Goal: Task Accomplishment & Management: Complete application form

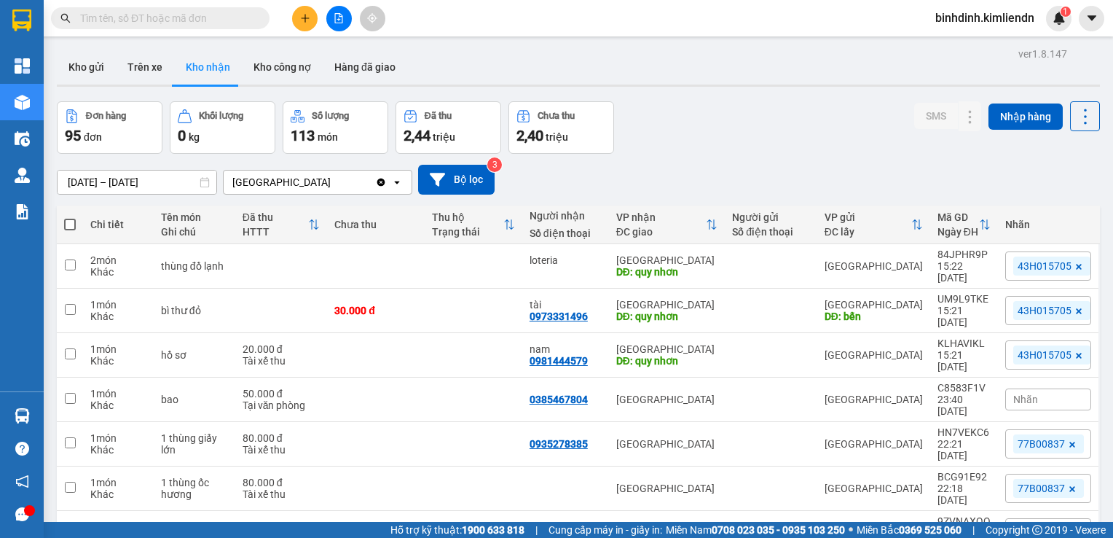
click at [307, 14] on icon "plus" at bounding box center [305, 18] width 10 height 10
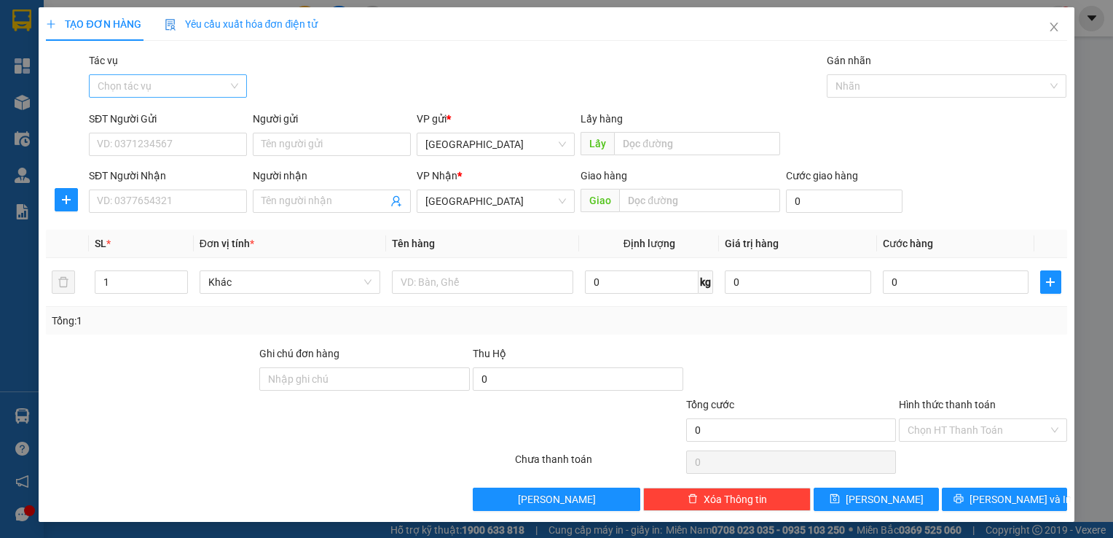
click at [126, 94] on input "Tác vụ" at bounding box center [163, 86] width 130 height 22
click at [152, 138] on div "Nhập hàng kho nhận" at bounding box center [168, 138] width 141 height 16
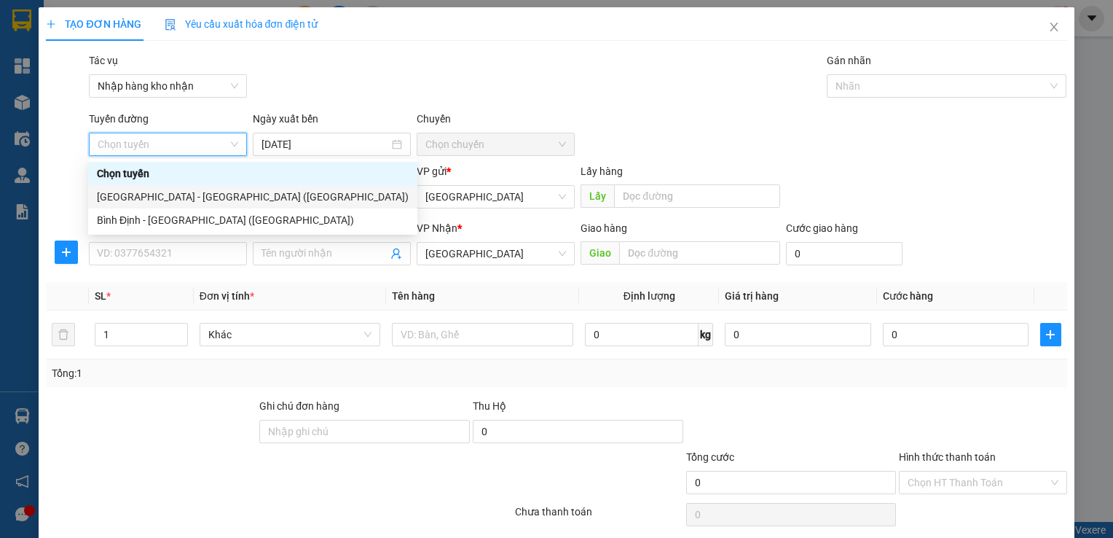
click at [136, 195] on div "[GEOGRAPHIC_DATA] - [GEOGRAPHIC_DATA] ([GEOGRAPHIC_DATA])" at bounding box center [253, 197] width 312 height 16
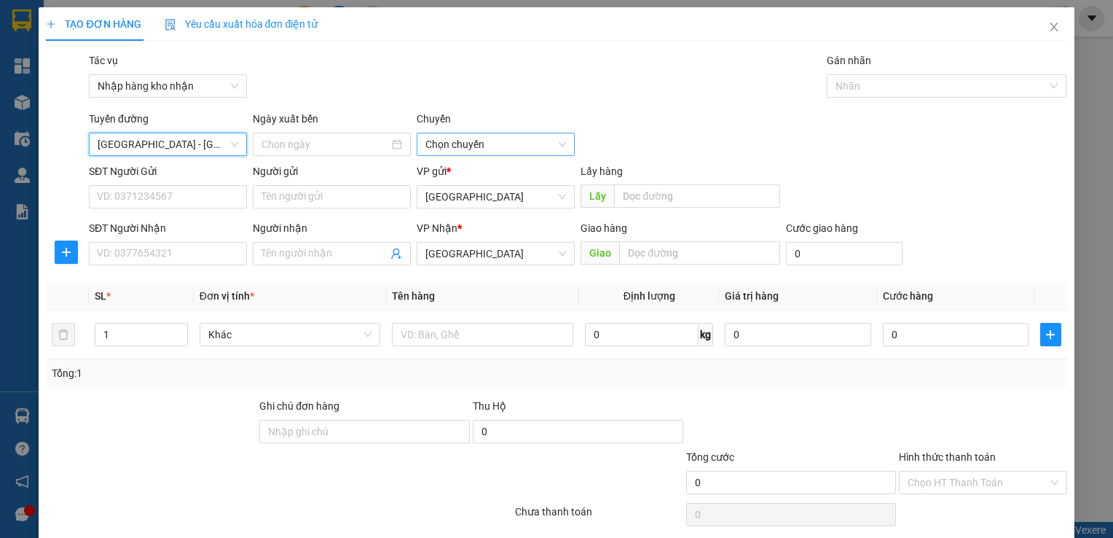
click at [460, 138] on span "Chọn chuyến" at bounding box center [496, 144] width 141 height 22
type input "[DATE]"
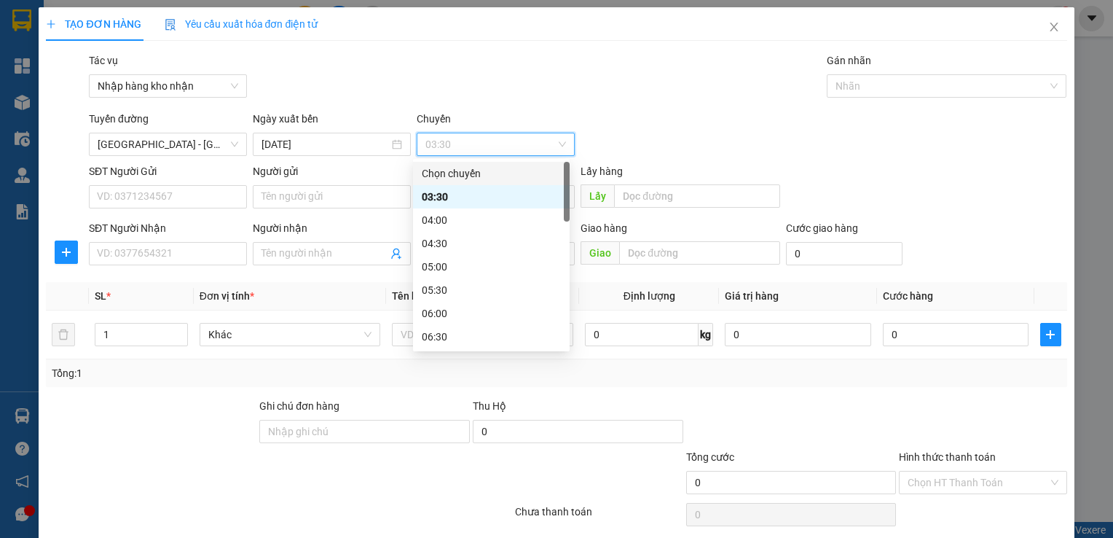
scroll to position [146, 0]
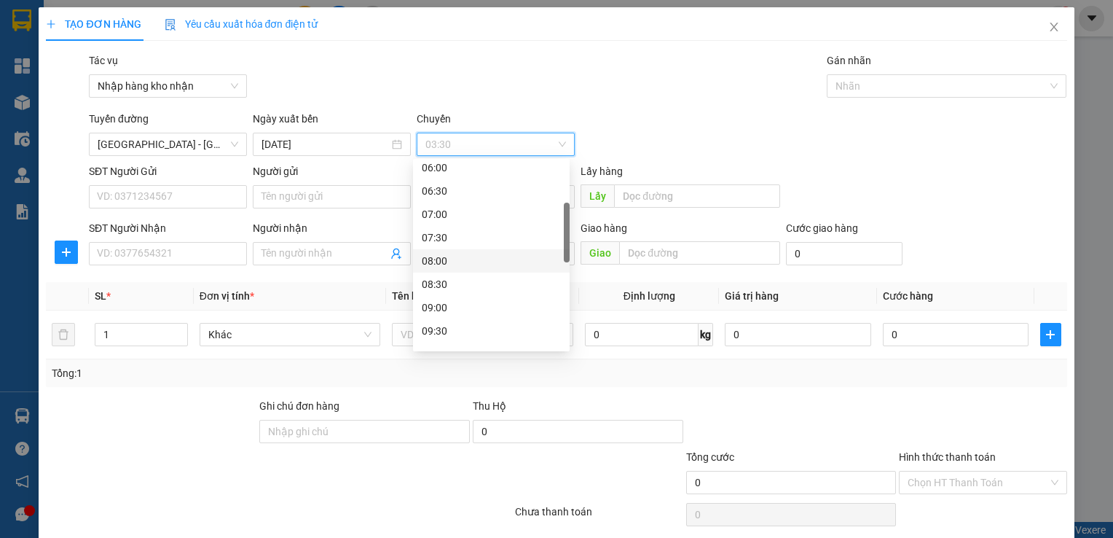
click at [469, 256] on div "08:00" at bounding box center [491, 261] width 139 height 16
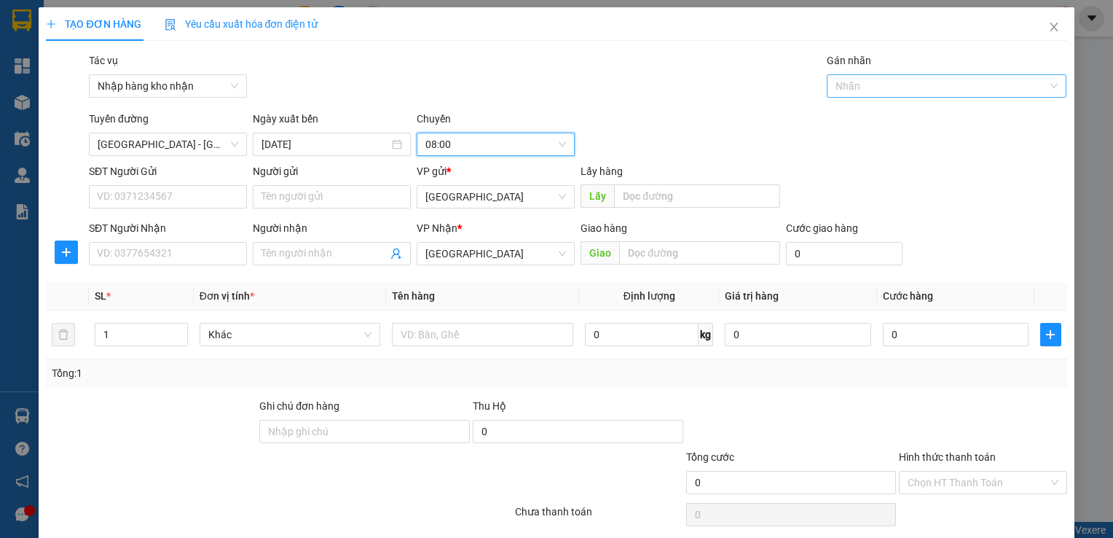
click at [861, 80] on div at bounding box center [940, 85] width 219 height 17
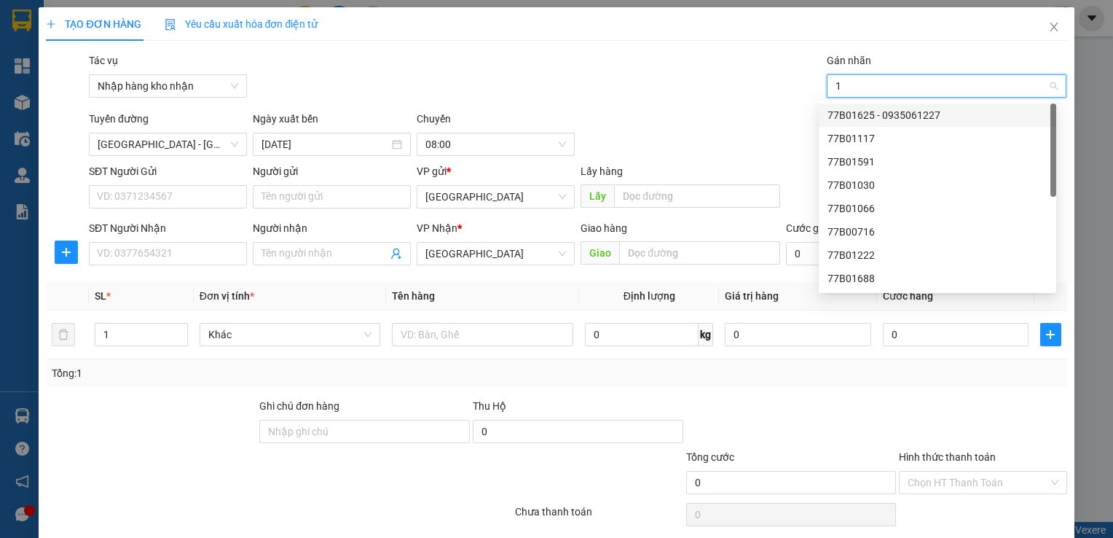
type input "15"
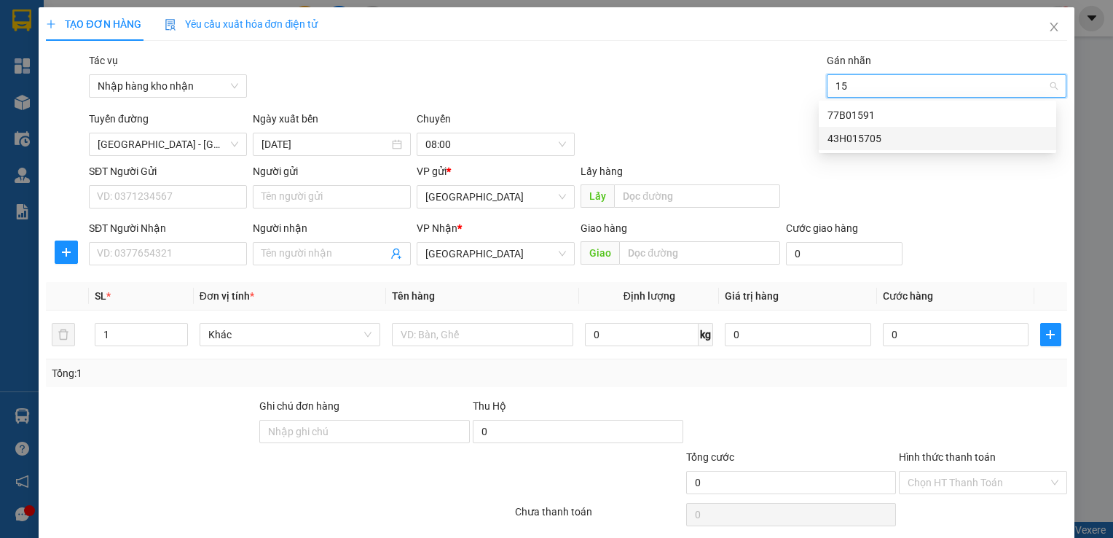
click at [869, 137] on div "43H015705" at bounding box center [938, 138] width 220 height 16
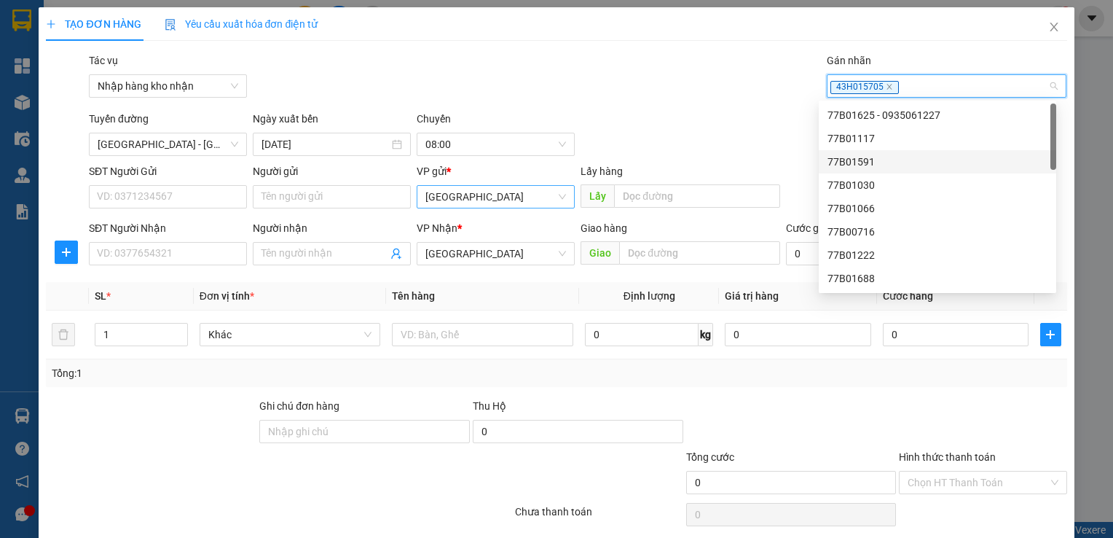
click at [477, 202] on span "[GEOGRAPHIC_DATA]" at bounding box center [496, 197] width 141 height 22
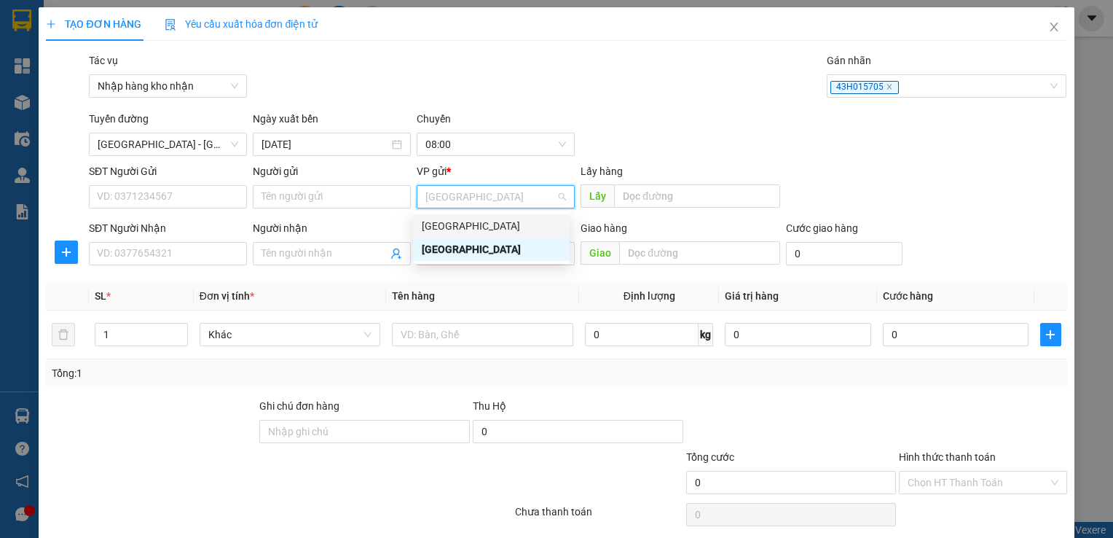
click at [464, 216] on div "[GEOGRAPHIC_DATA]" at bounding box center [491, 225] width 157 height 23
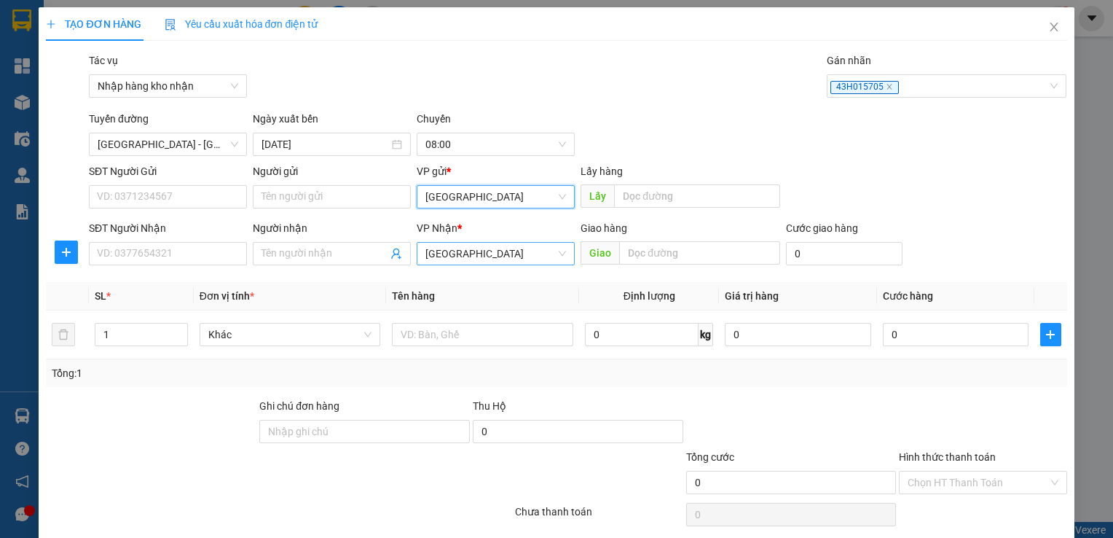
click at [458, 262] on span "[GEOGRAPHIC_DATA]" at bounding box center [496, 254] width 141 height 22
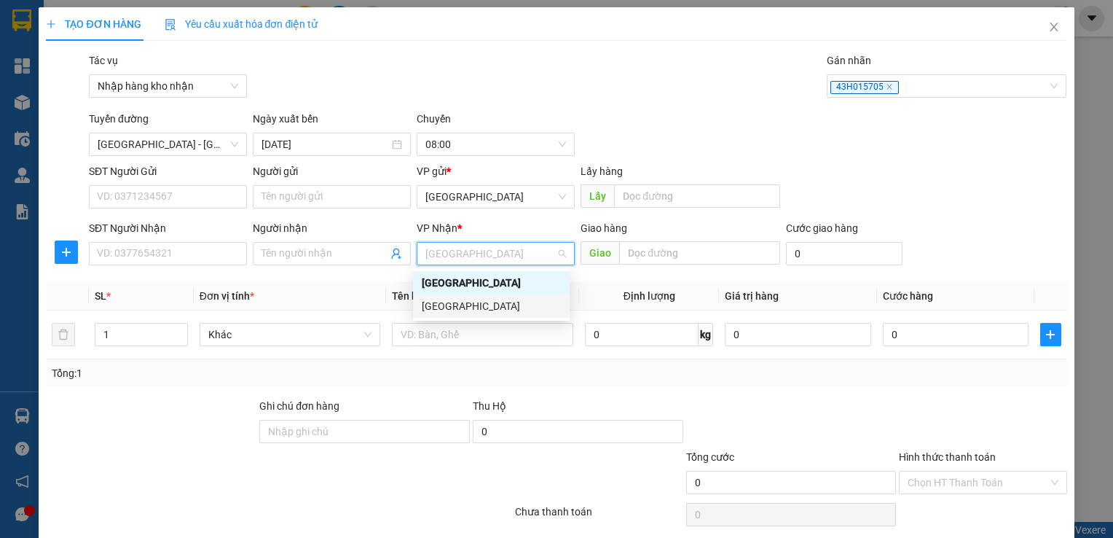
click at [457, 306] on div "[GEOGRAPHIC_DATA]" at bounding box center [491, 306] width 139 height 16
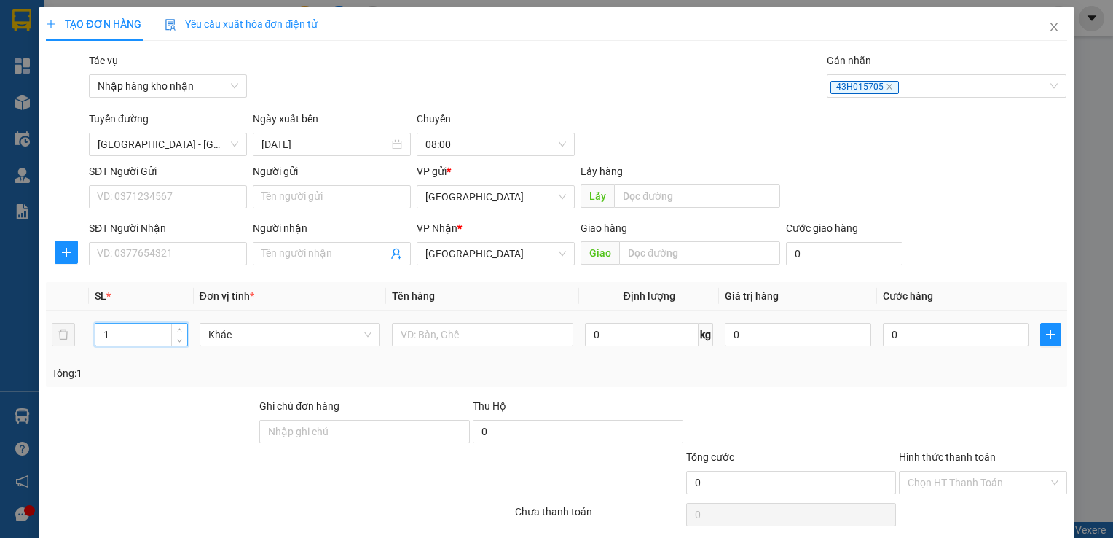
click at [155, 323] on input "1" at bounding box center [141, 334] width 92 height 22
type input "2"
click at [179, 329] on icon "up" at bounding box center [180, 330] width 4 height 3
click at [154, 259] on input "SĐT Người Nhận" at bounding box center [168, 253] width 158 height 23
click at [157, 264] on input "0385264" at bounding box center [168, 253] width 158 height 23
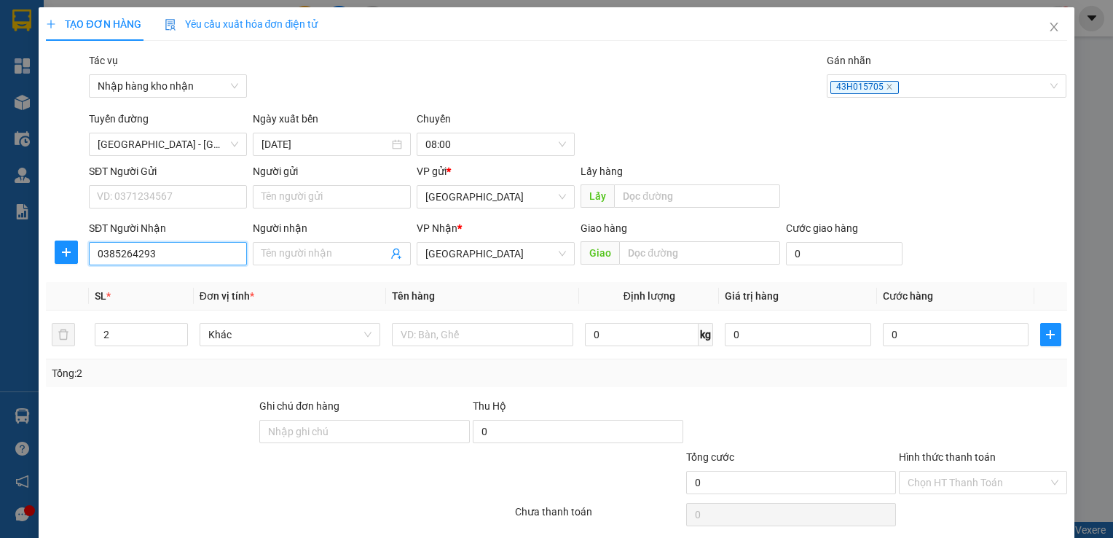
type input "0385264293"
type input "bến"
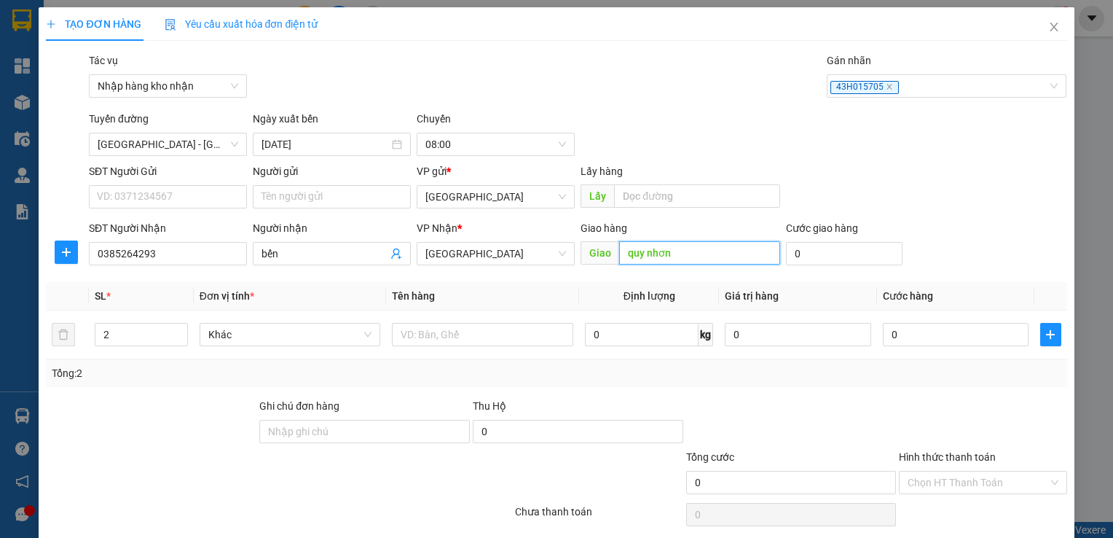
type input "quy nhơn"
type input "1"
type input "10"
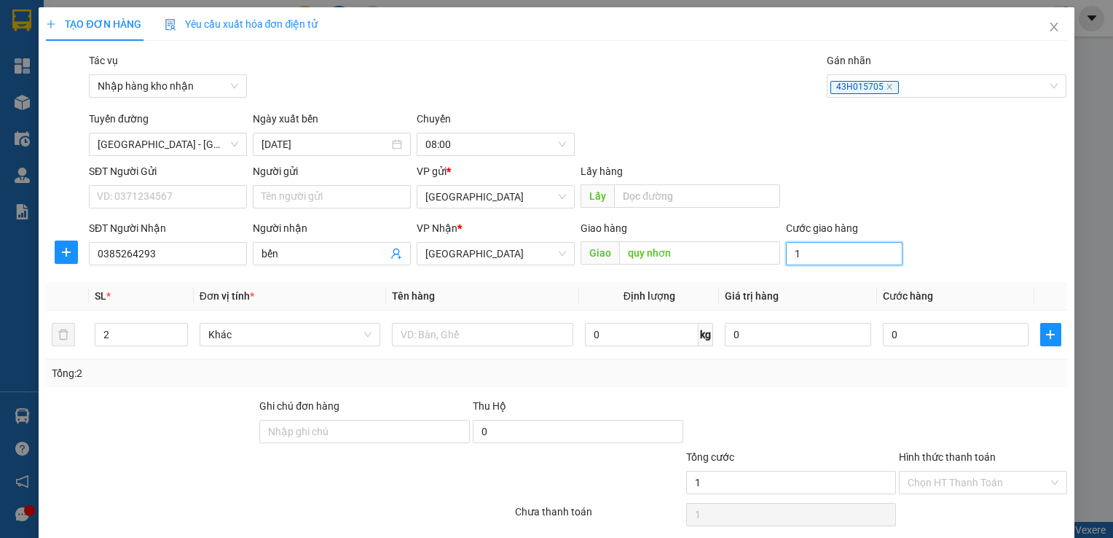
type input "10"
type input "100"
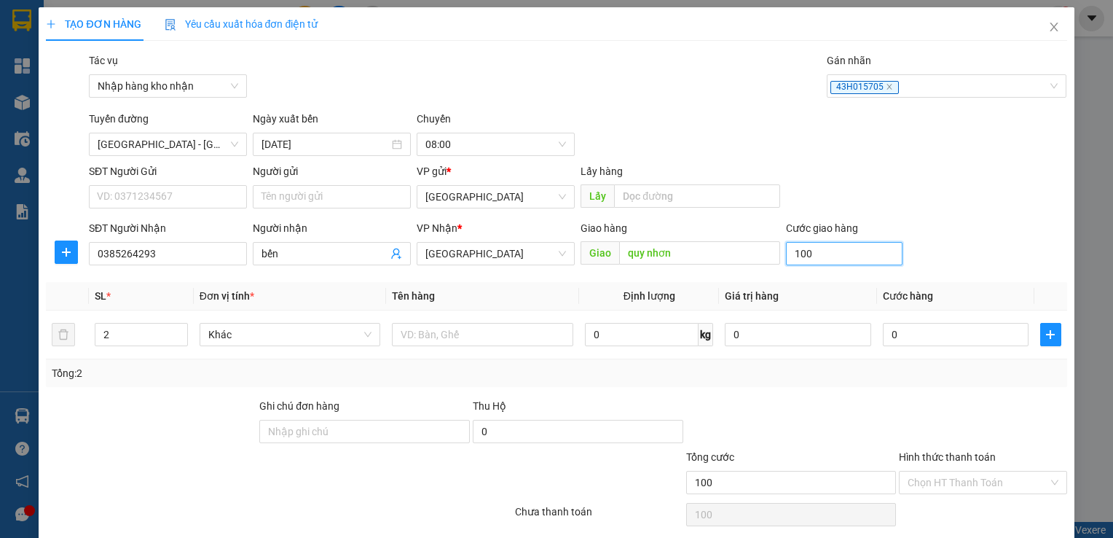
type input "1.000"
type input "10.000"
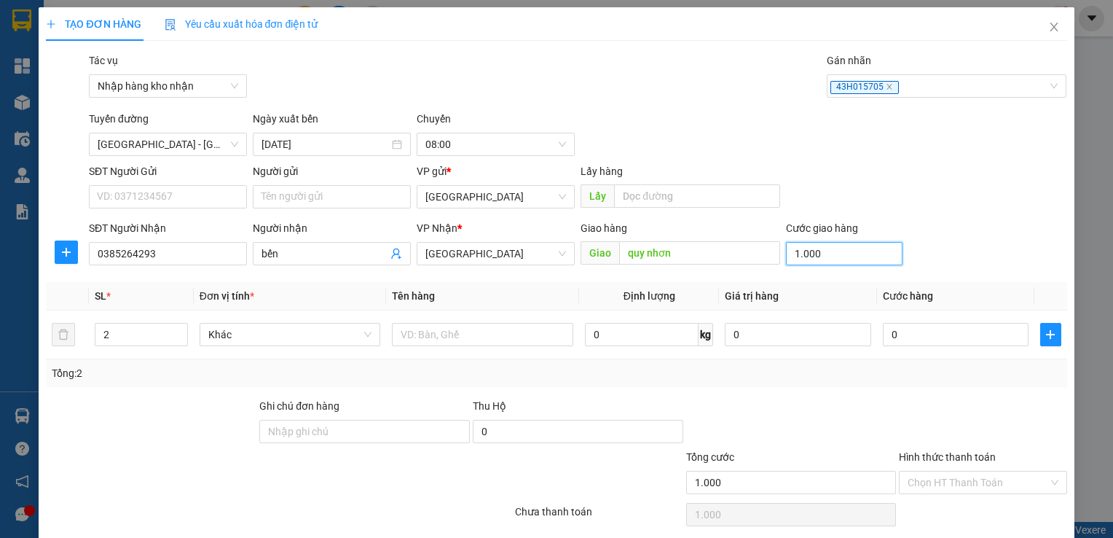
type input "10.000"
type input "100.000"
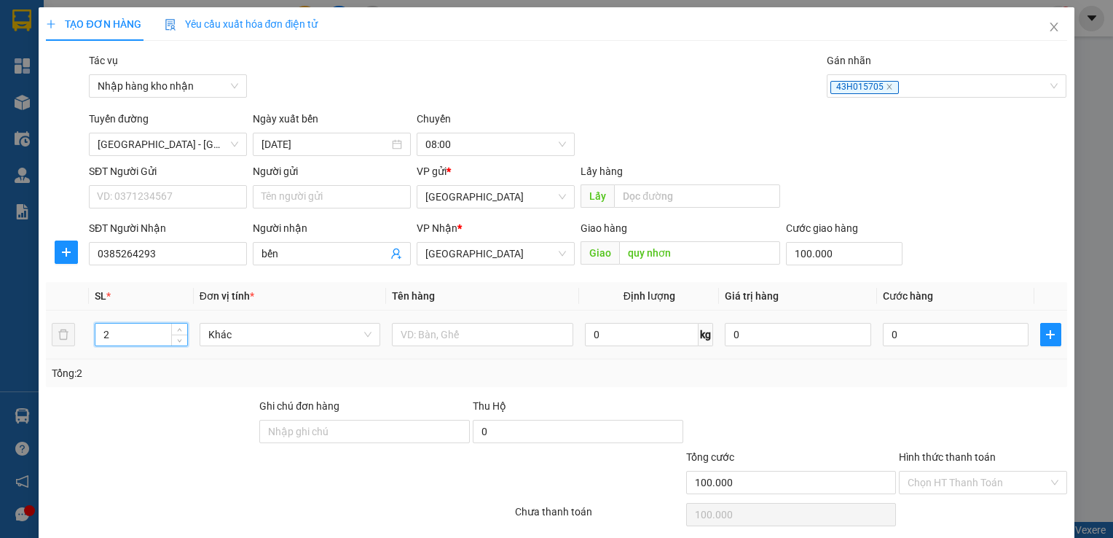
click at [160, 327] on input "2" at bounding box center [141, 334] width 92 height 22
type input "3"
click at [171, 330] on span "Increase Value" at bounding box center [179, 329] width 16 height 13
click at [523, 340] on input "text" at bounding box center [482, 334] width 181 height 23
type input "bao + thùng"
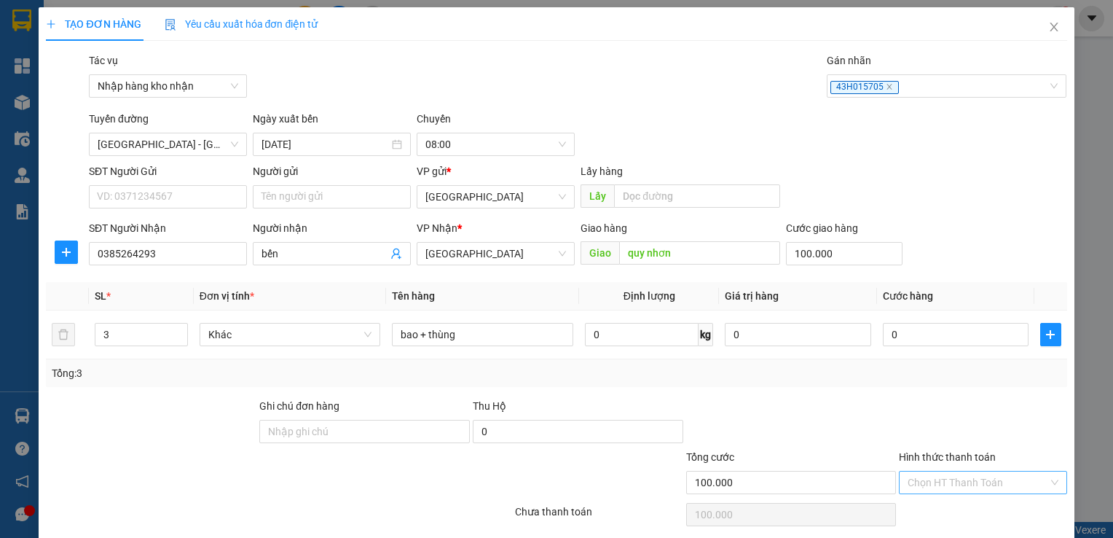
click at [993, 491] on input "Hình thức thanh toán" at bounding box center [978, 482] width 140 height 22
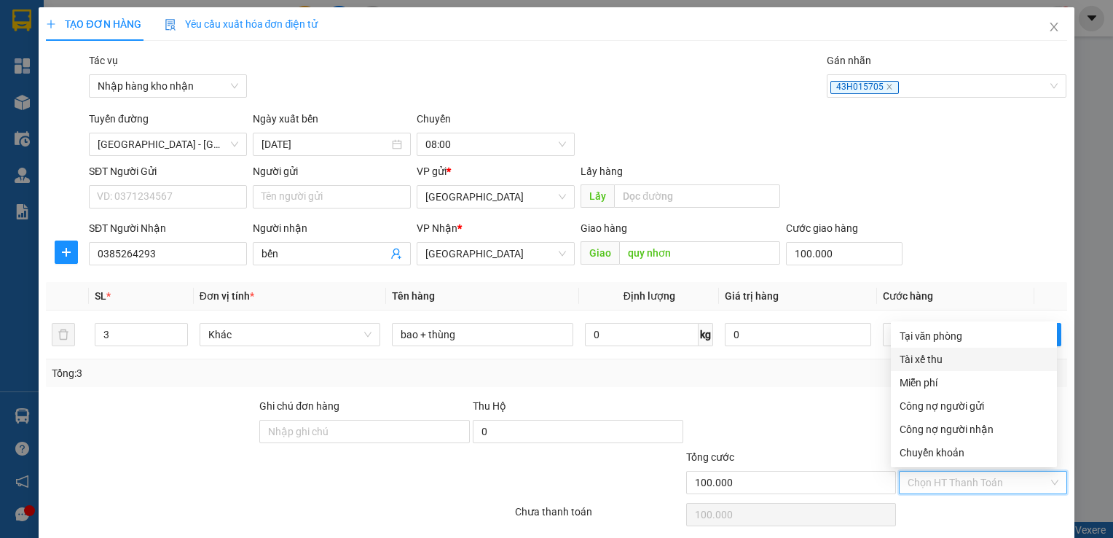
click at [941, 363] on div "Tài xế thu" at bounding box center [974, 359] width 149 height 16
type input "0"
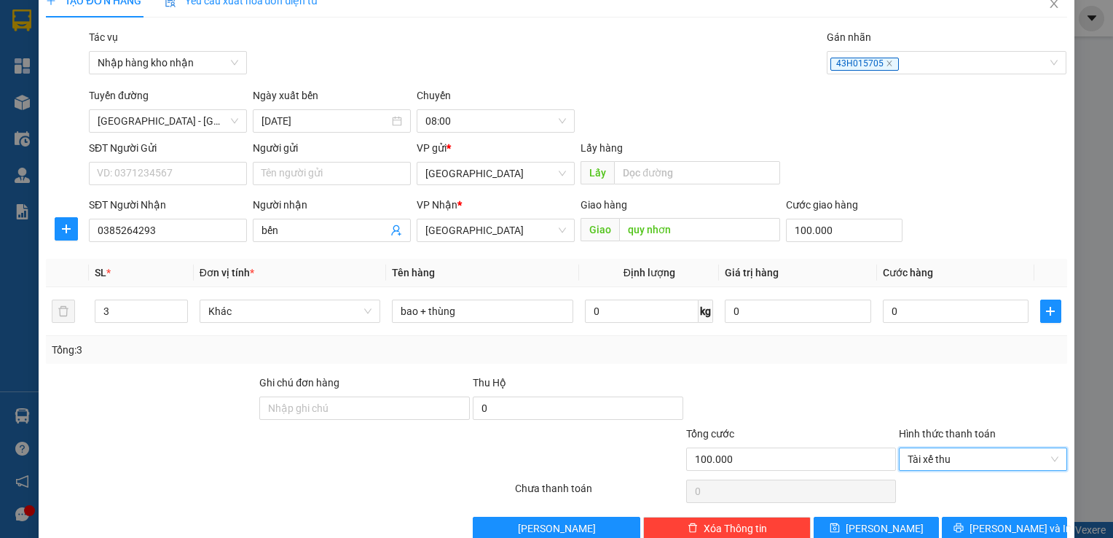
scroll to position [52, 0]
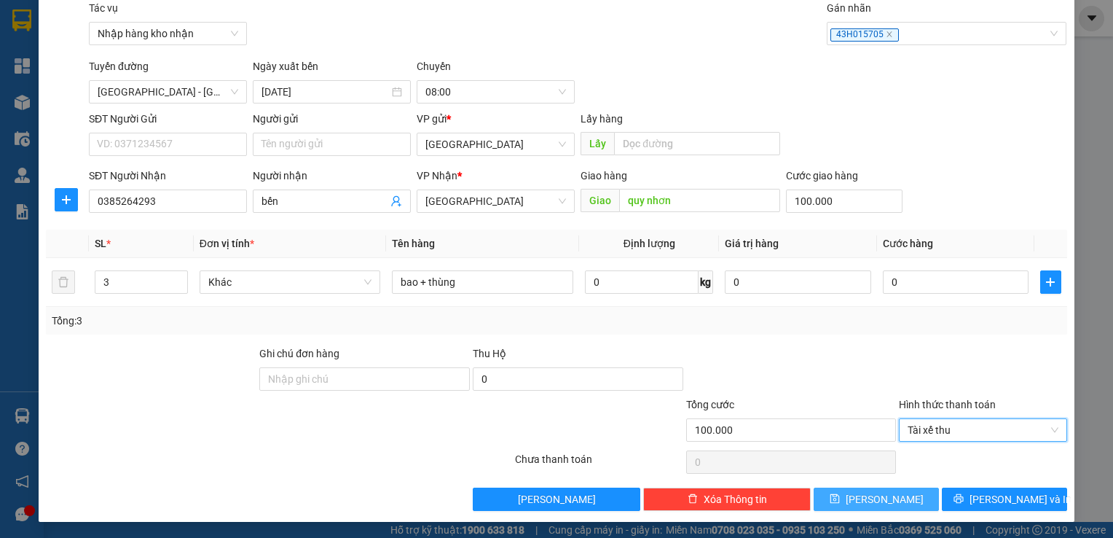
click at [894, 497] on button "[PERSON_NAME]" at bounding box center [876, 498] width 125 height 23
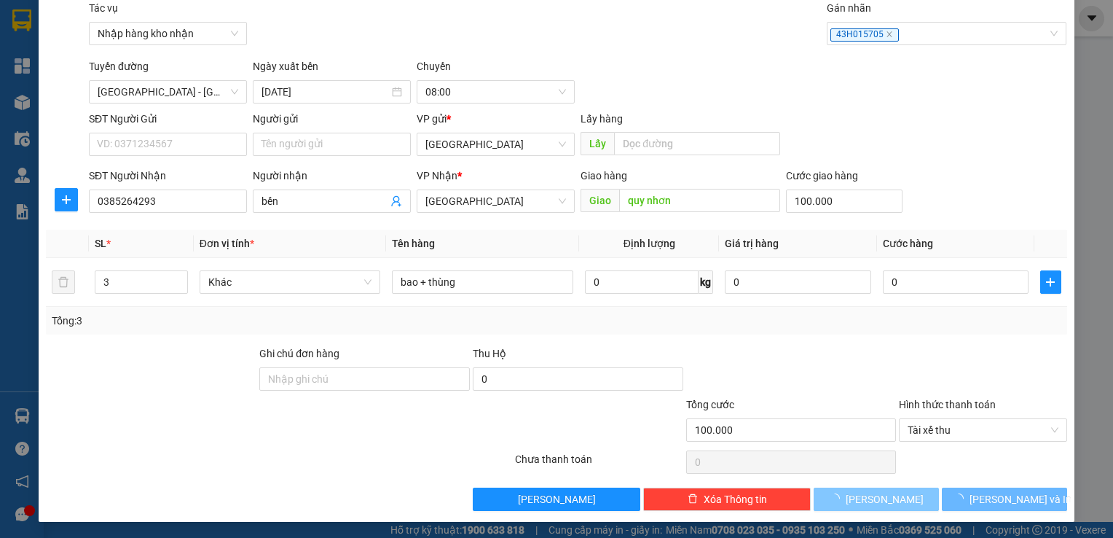
type input "0"
type input "1"
type input "0"
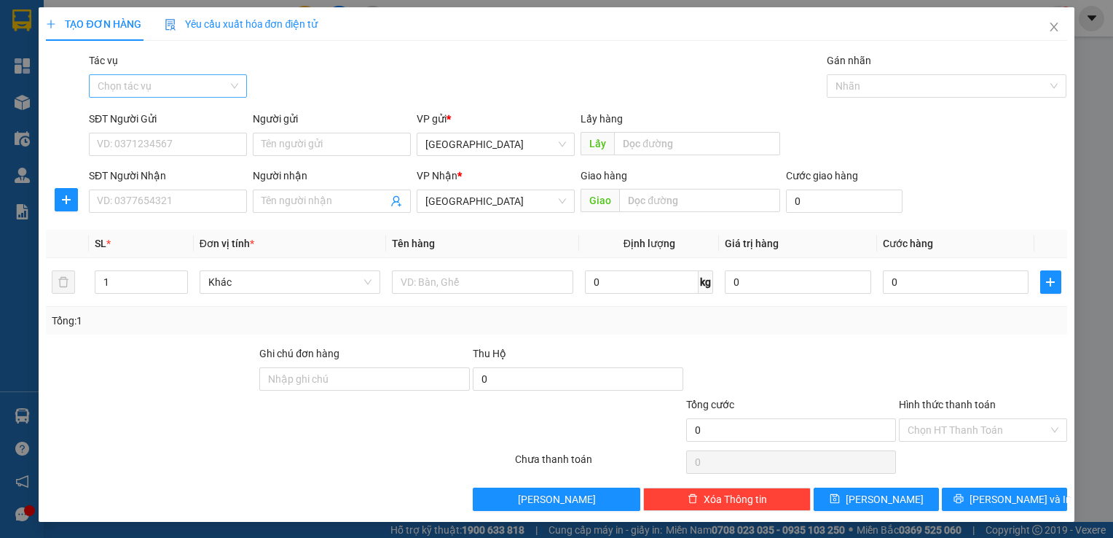
click at [195, 87] on input "Tác vụ" at bounding box center [163, 86] width 130 height 22
click at [201, 138] on div "Nhập hàng kho nhận" at bounding box center [168, 138] width 141 height 16
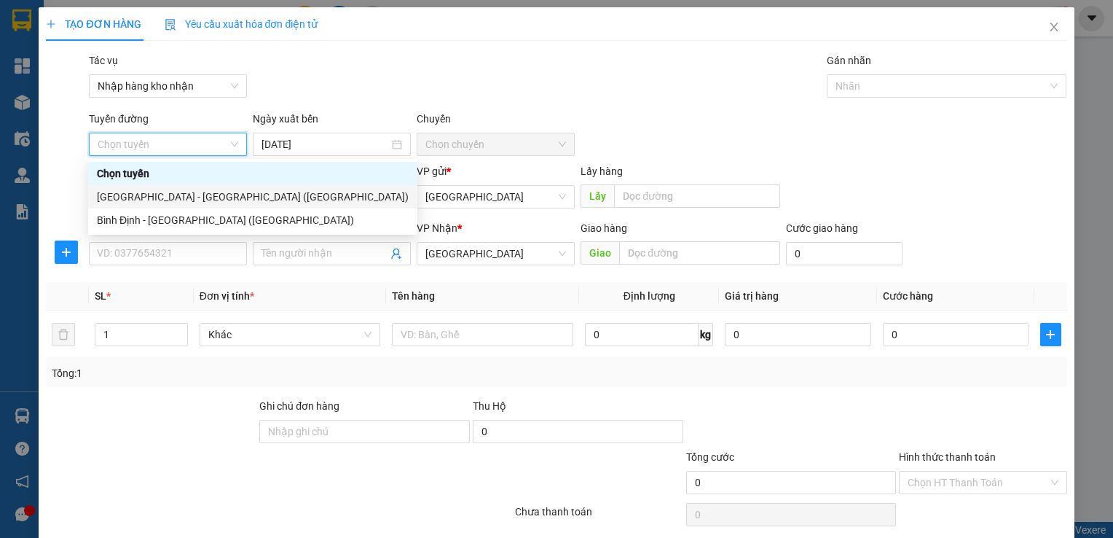
click at [154, 208] on div "[GEOGRAPHIC_DATA] - [GEOGRAPHIC_DATA] ([GEOGRAPHIC_DATA])" at bounding box center [252, 196] width 329 height 23
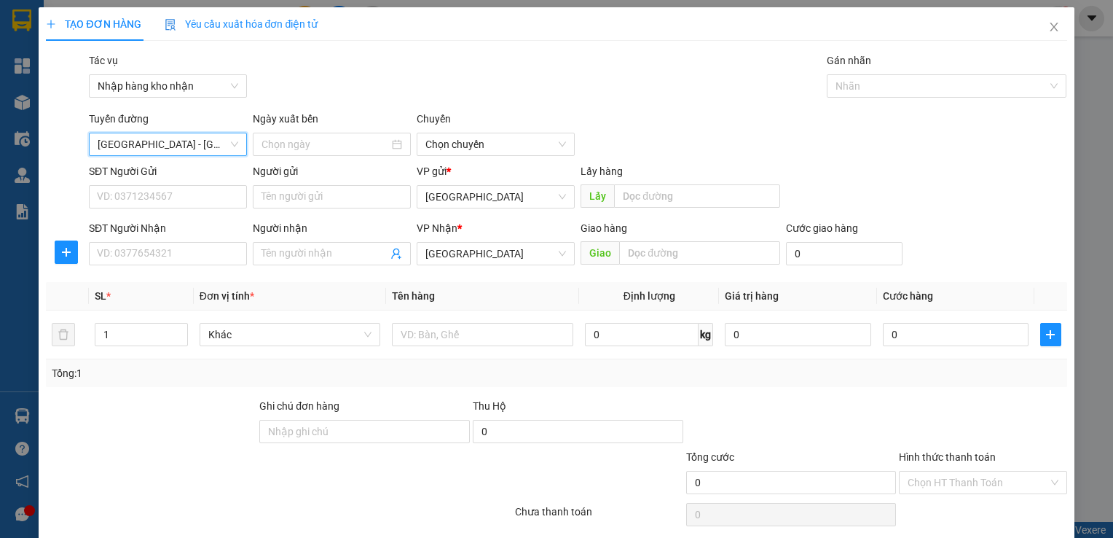
type input "[DATE]"
click at [463, 140] on span "03:30" at bounding box center [496, 144] width 141 height 22
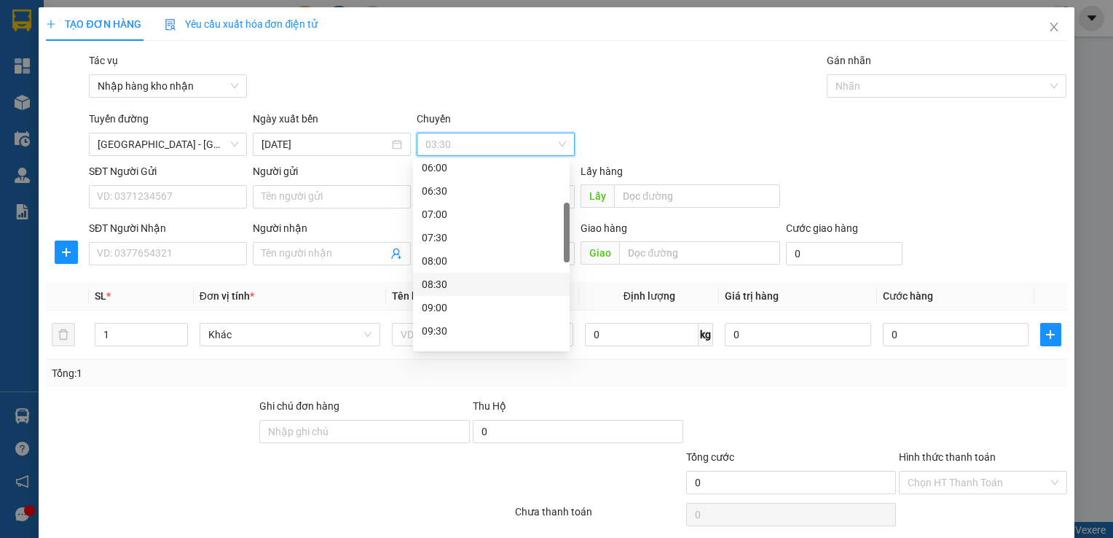
scroll to position [219, 0]
drag, startPoint x: 455, startPoint y: 283, endPoint x: 455, endPoint y: 258, distance: 25.5
click at [455, 258] on div "07:30 08:00 08:30 09:00 09:30 10:00 10:30 11:00 11:30 12:00" at bounding box center [491, 269] width 157 height 233
click at [455, 258] on div "09:30" at bounding box center [491, 258] width 139 height 16
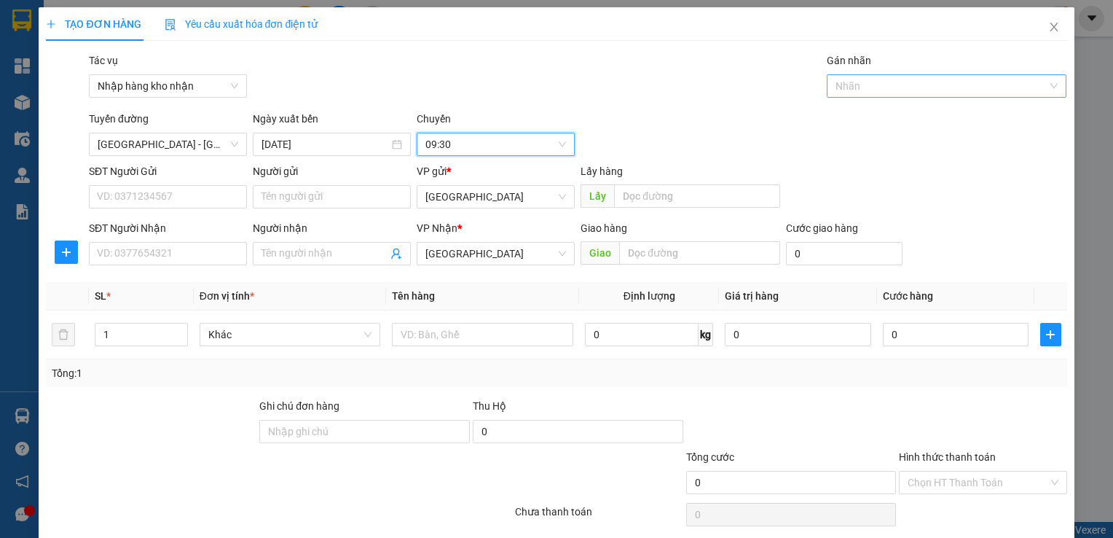
click at [957, 86] on div at bounding box center [940, 85] width 219 height 17
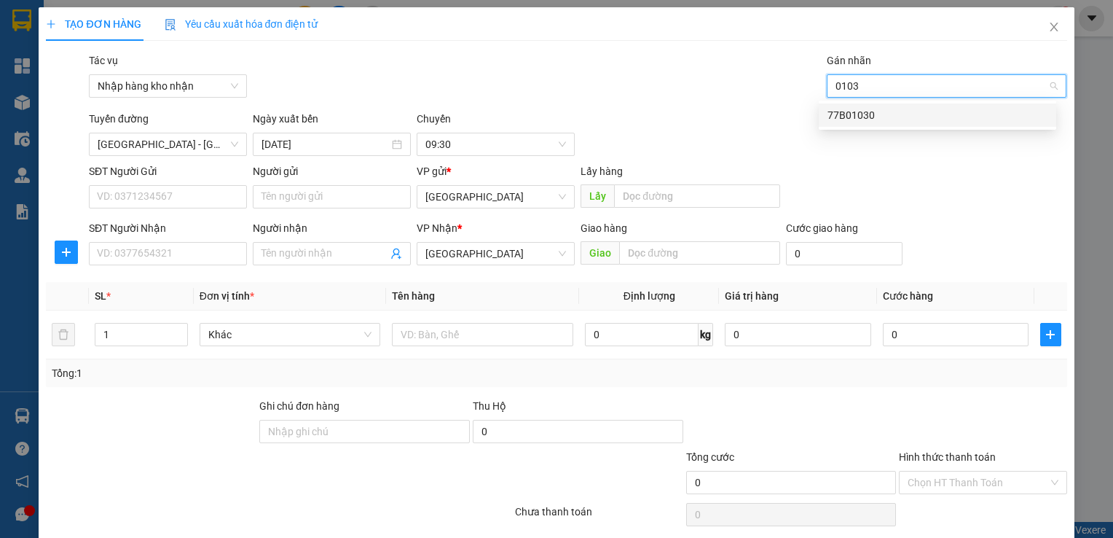
type input "01030"
click at [938, 122] on div "77B01030" at bounding box center [938, 115] width 220 height 16
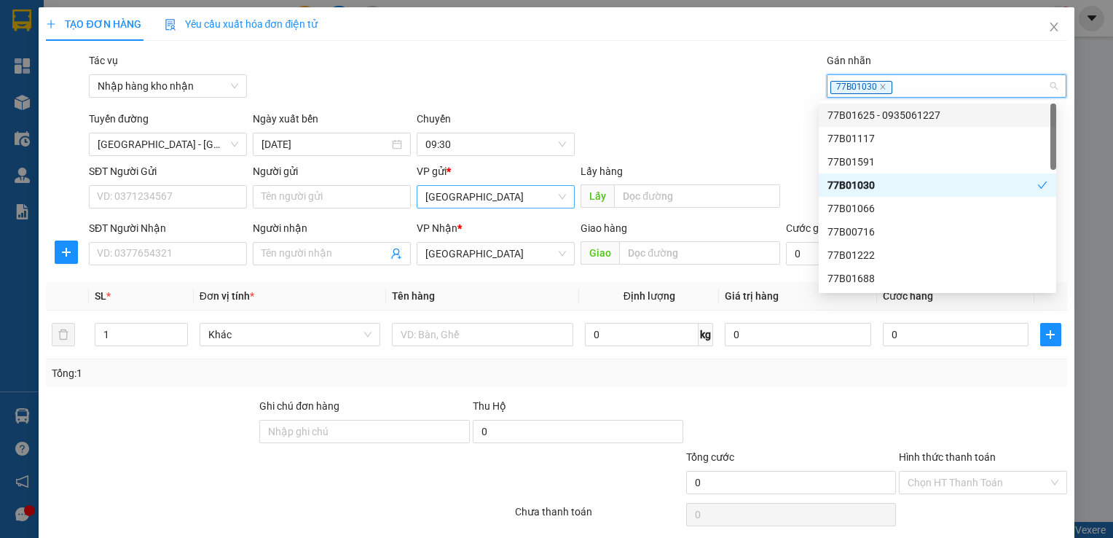
click at [475, 192] on span "[GEOGRAPHIC_DATA]" at bounding box center [496, 197] width 141 height 22
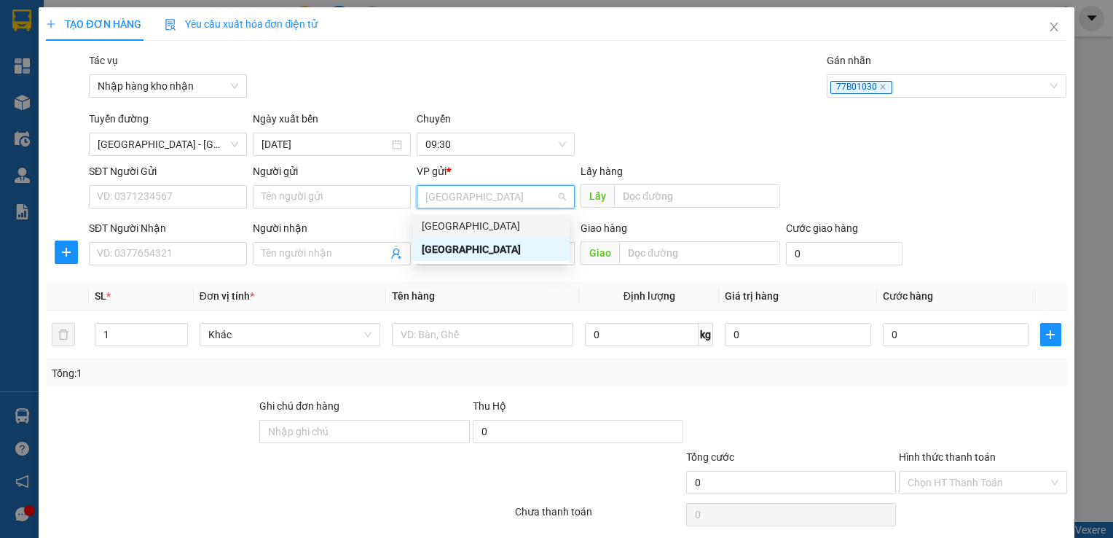
click at [469, 226] on div "[GEOGRAPHIC_DATA]" at bounding box center [491, 226] width 139 height 16
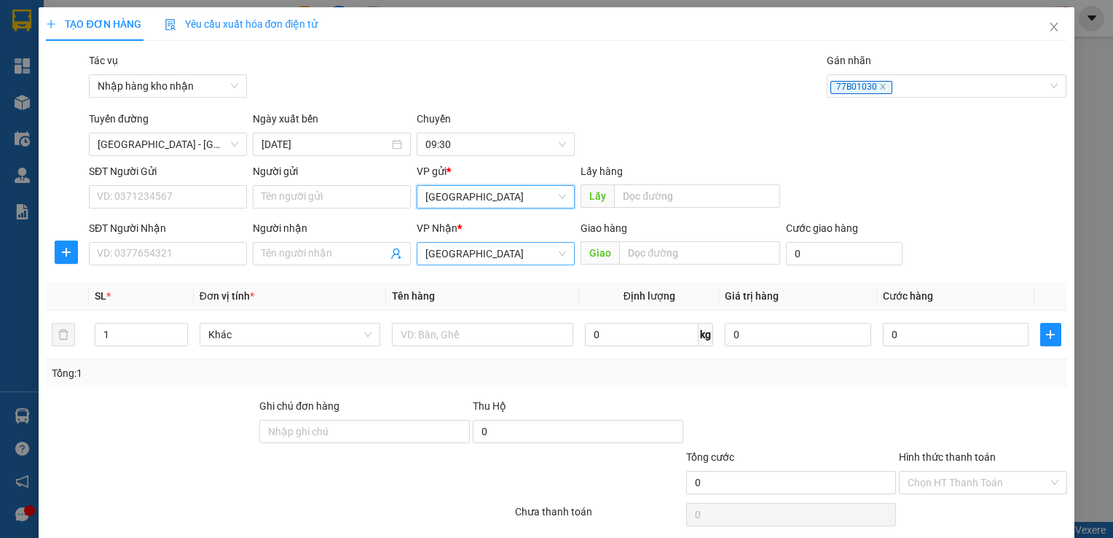
click at [457, 252] on span "[GEOGRAPHIC_DATA]" at bounding box center [496, 254] width 141 height 22
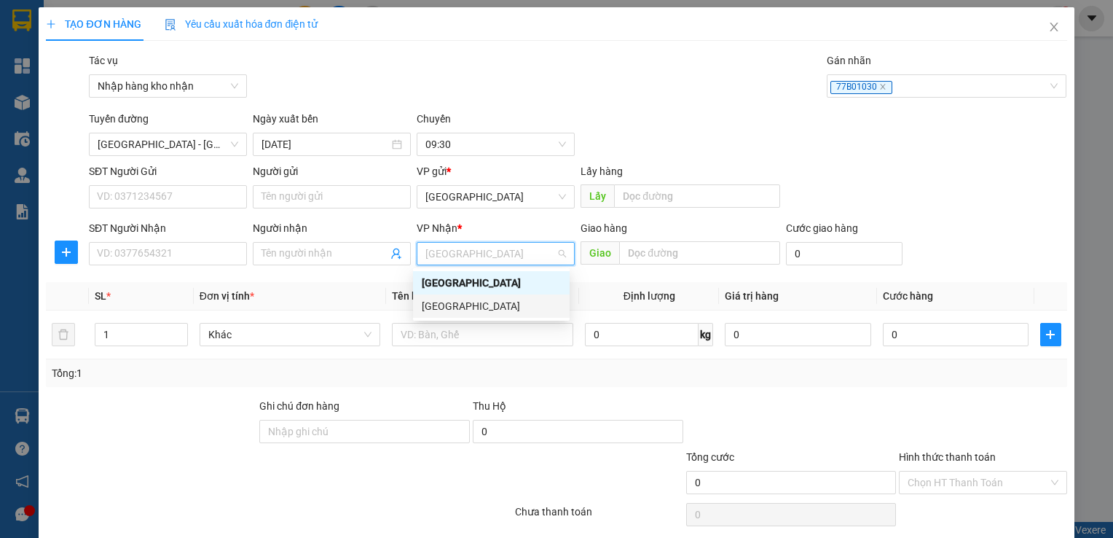
click at [463, 307] on div "[GEOGRAPHIC_DATA]" at bounding box center [491, 306] width 139 height 16
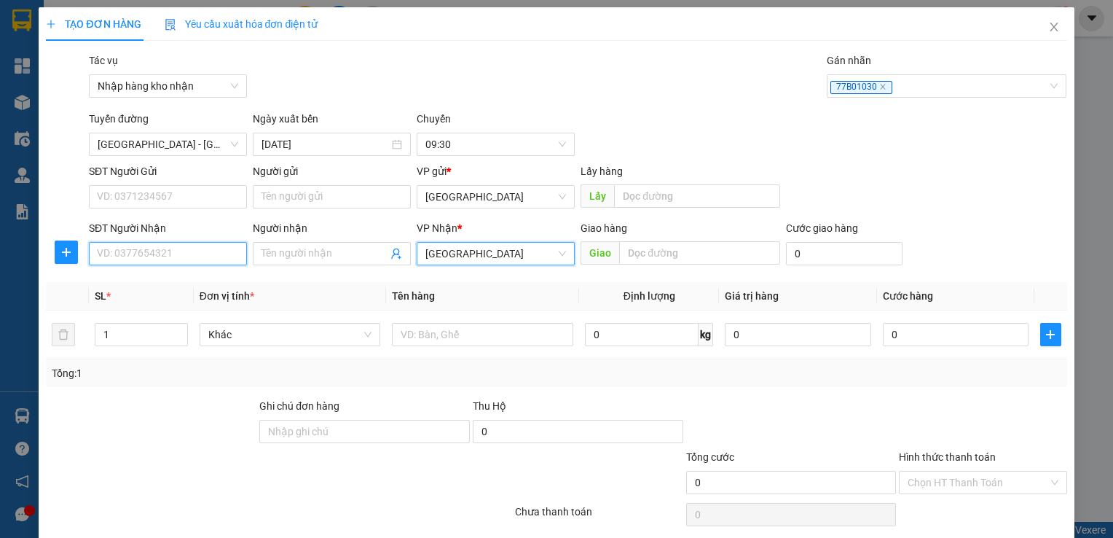
click at [208, 255] on input "SĐT Người Nhận" at bounding box center [168, 253] width 158 height 23
type input "0345454540"
type input "quốc bảo"
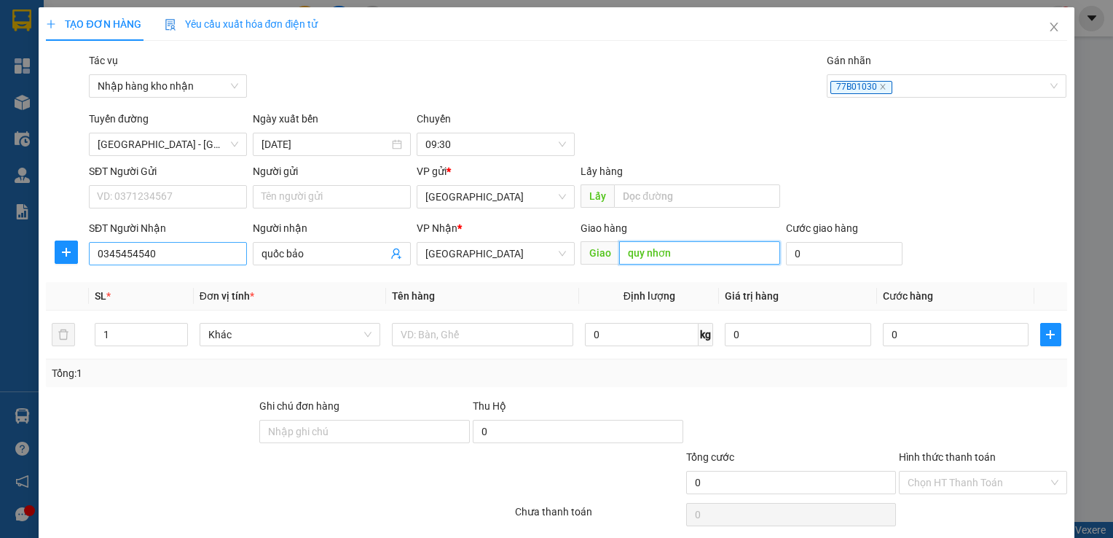
type input "quy nhơn"
type input "0"
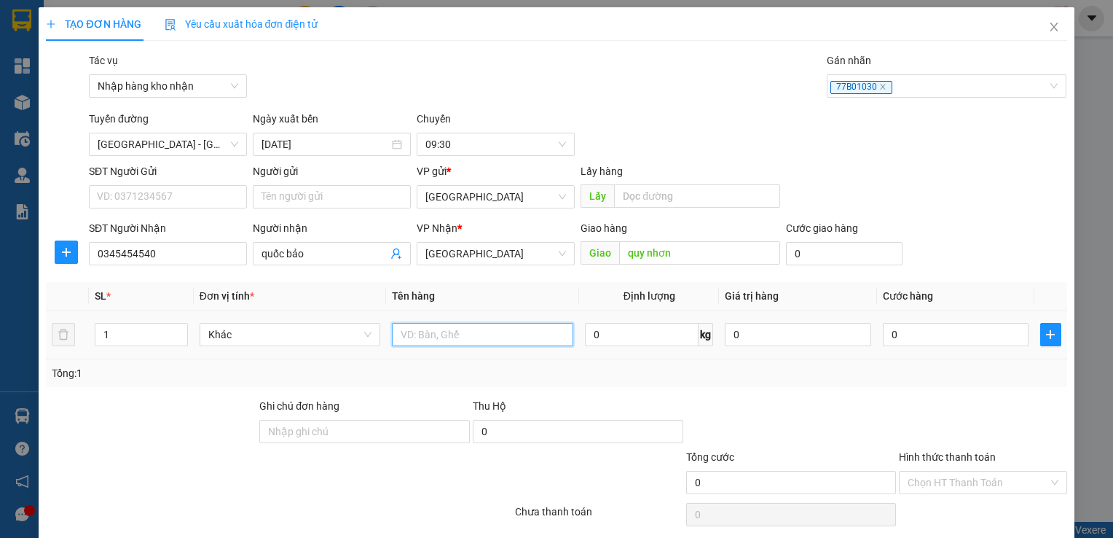
click at [487, 324] on input "text" at bounding box center [482, 334] width 181 height 23
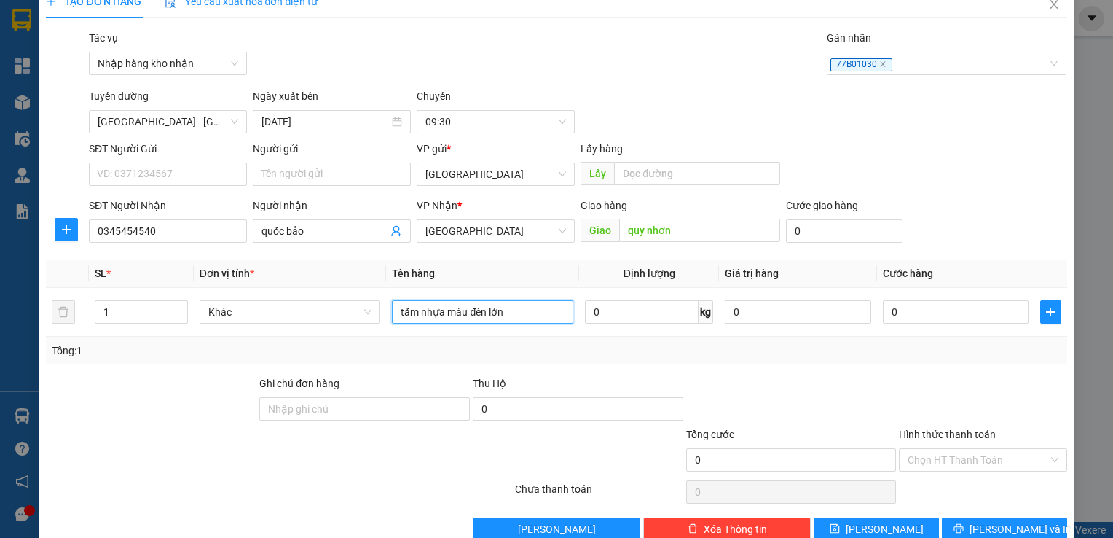
scroll to position [52, 0]
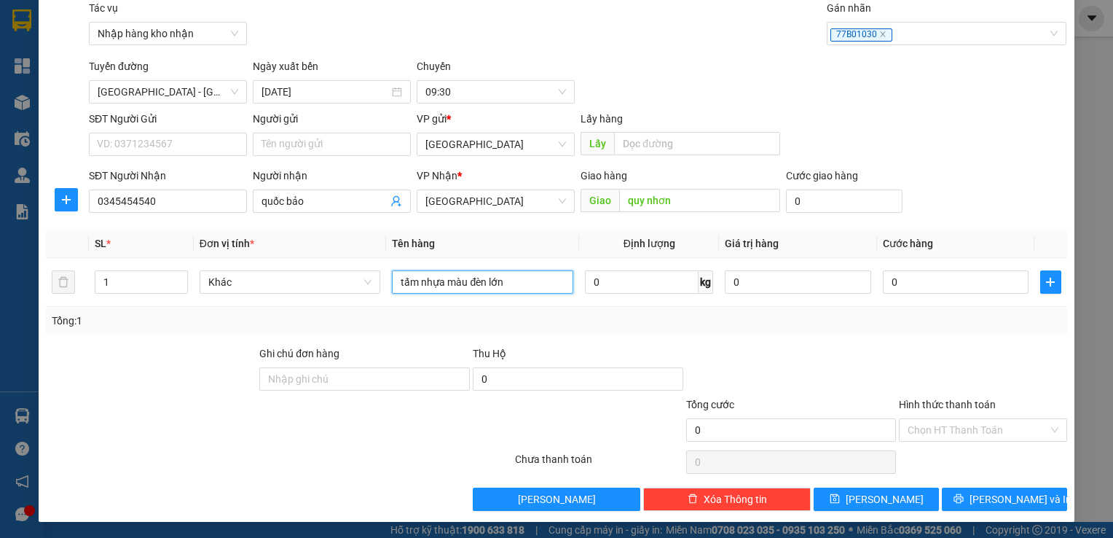
type input "tấm nhựa màu đèn lớn"
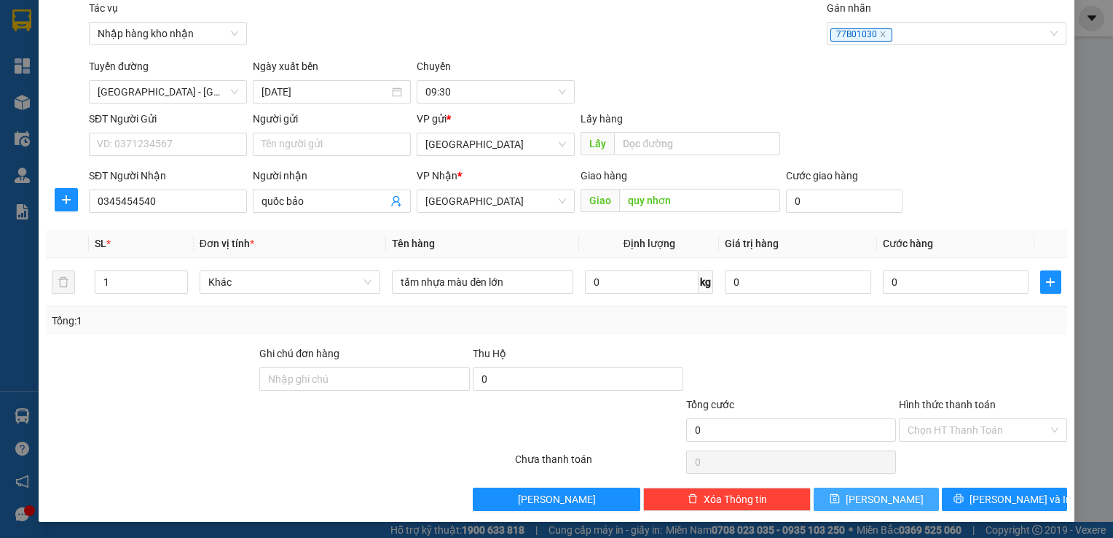
click at [896, 495] on button "[PERSON_NAME]" at bounding box center [876, 498] width 125 height 23
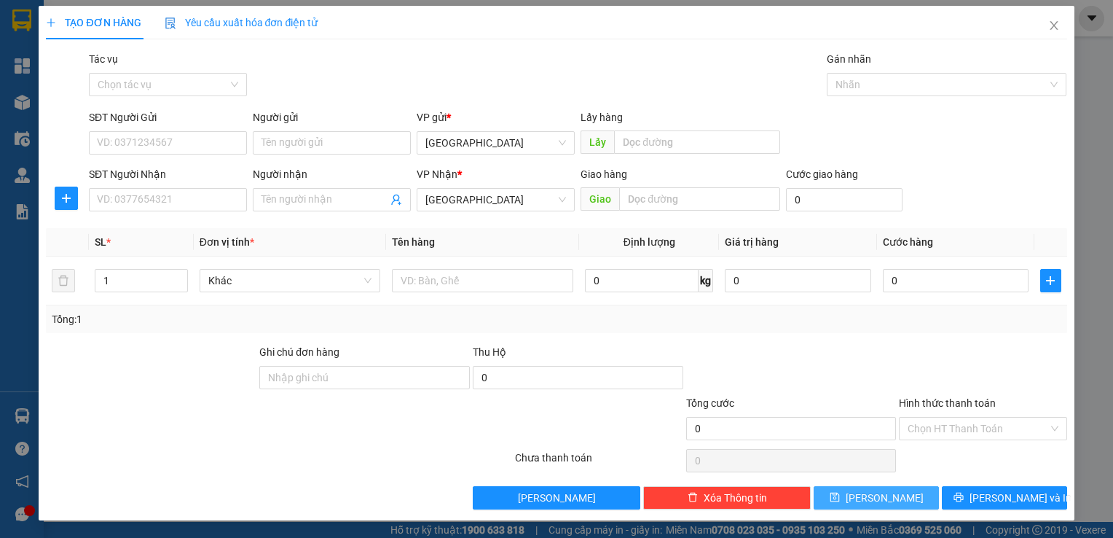
scroll to position [0, 0]
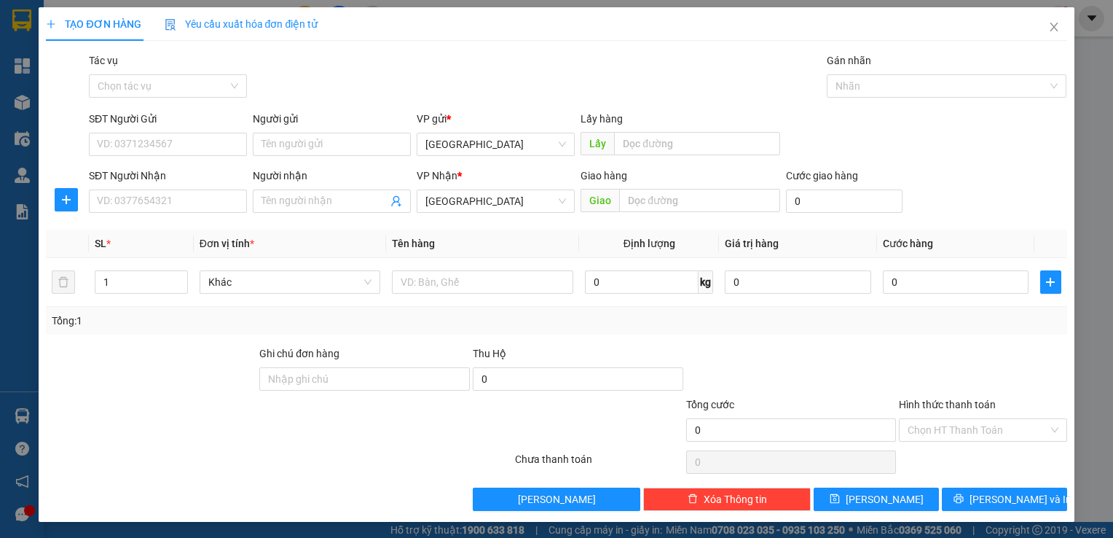
click at [165, 101] on div "Tác vụ Chọn tác vụ" at bounding box center [168, 77] width 158 height 51
click at [179, 81] on input "Tác vụ" at bounding box center [163, 86] width 130 height 22
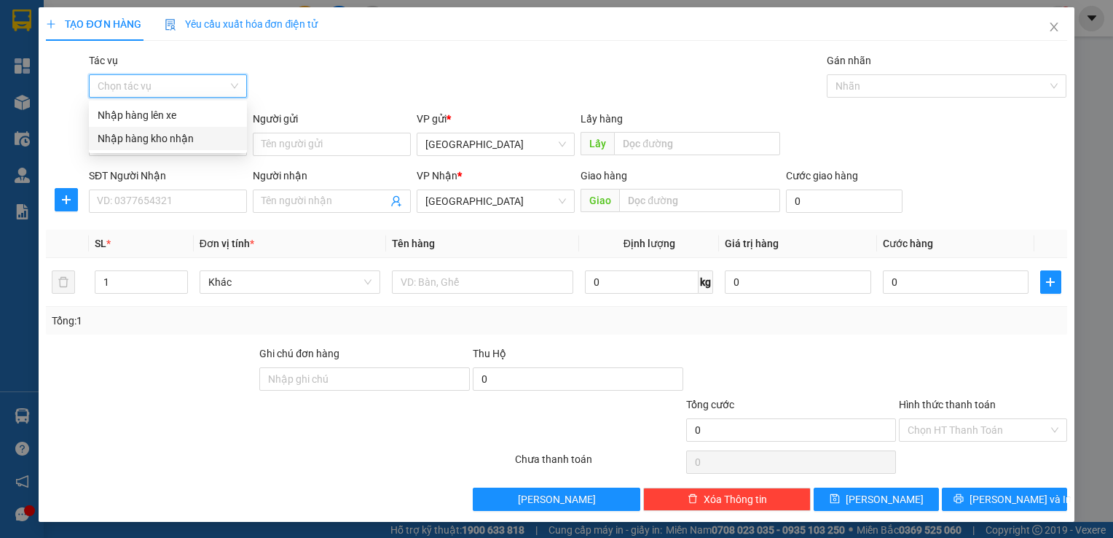
click at [206, 137] on div "Nhập hàng kho nhận" at bounding box center [168, 138] width 141 height 16
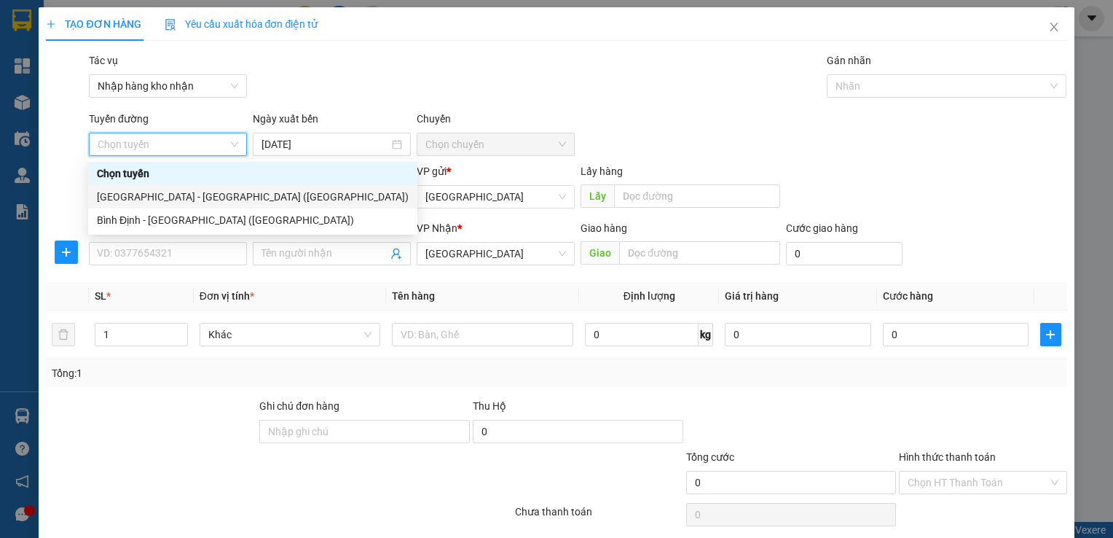
click at [162, 199] on div "[GEOGRAPHIC_DATA] - [GEOGRAPHIC_DATA] ([GEOGRAPHIC_DATA])" at bounding box center [253, 197] width 312 height 16
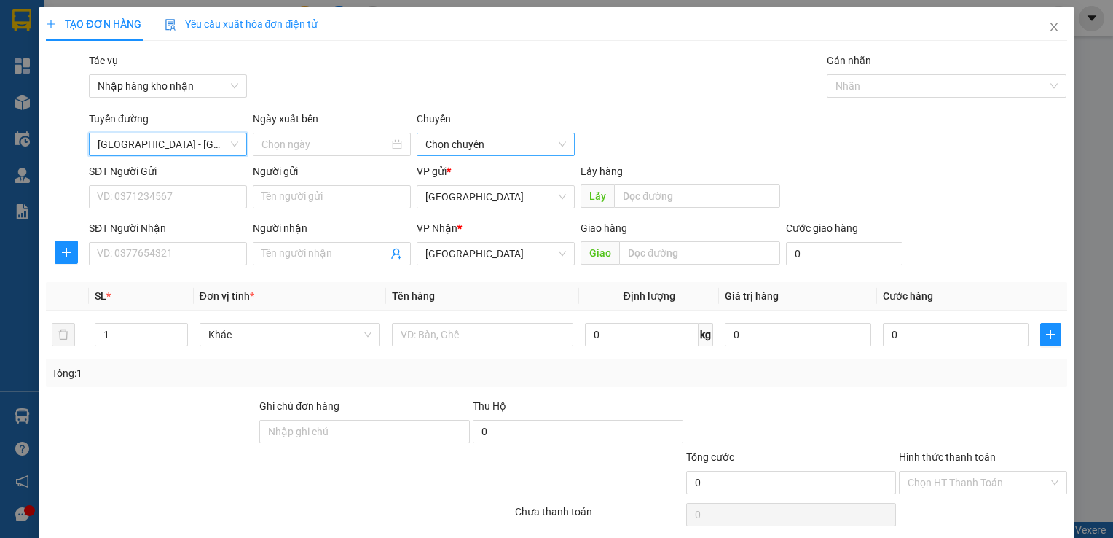
type input "[DATE]"
click at [447, 154] on span "Chọn chuyến" at bounding box center [496, 144] width 141 height 22
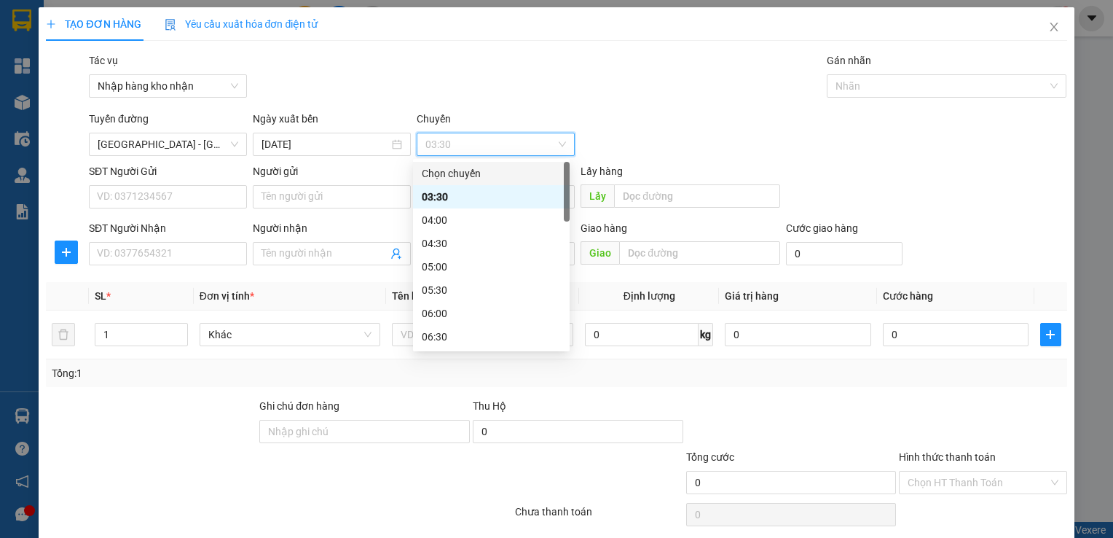
scroll to position [146, 0]
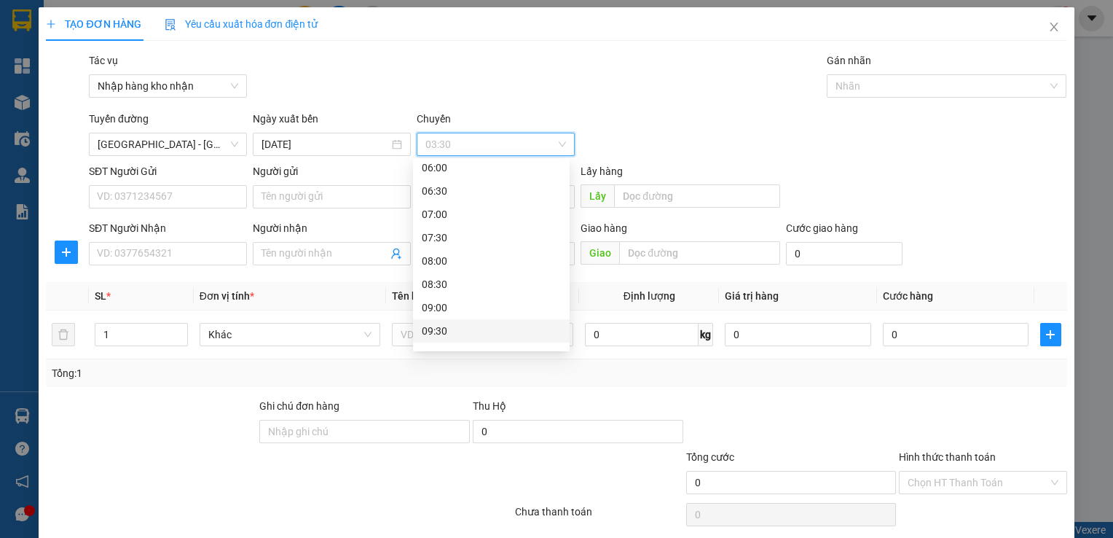
click at [472, 333] on div "09:30" at bounding box center [491, 331] width 139 height 16
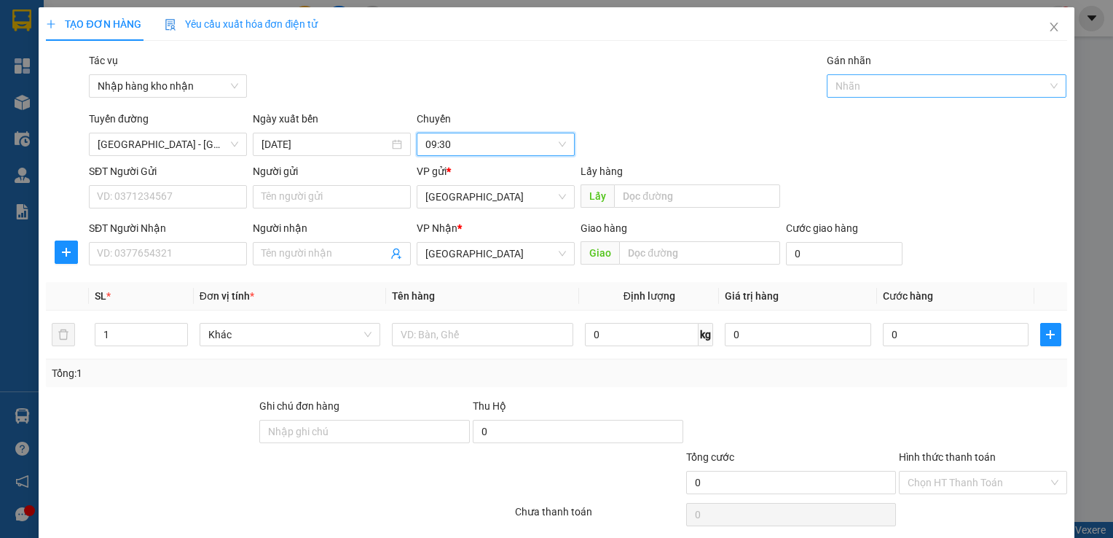
click at [834, 79] on div at bounding box center [940, 85] width 219 height 17
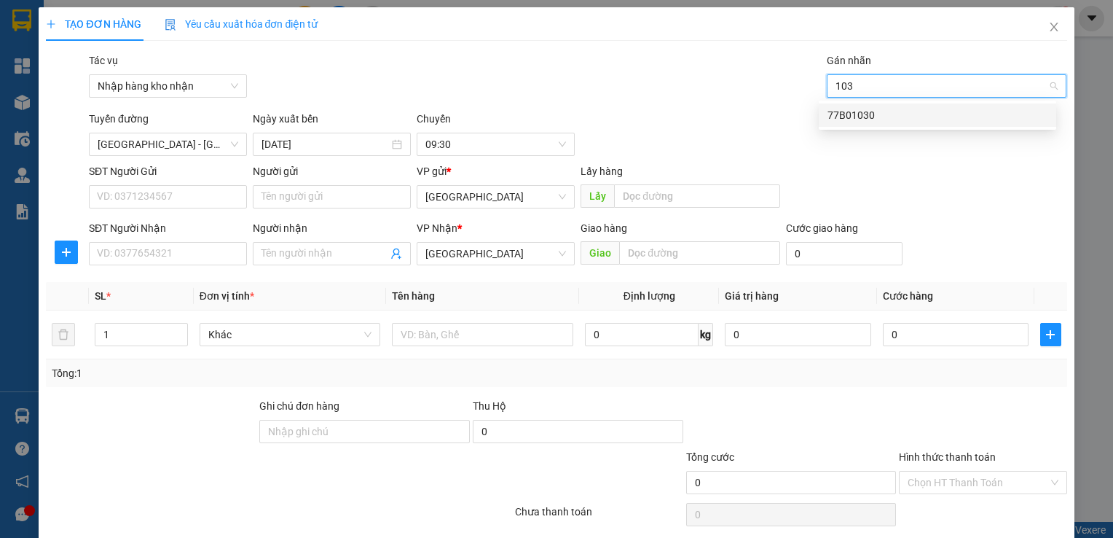
type input "1030"
click at [889, 124] on div "77B01030" at bounding box center [938, 114] width 238 height 23
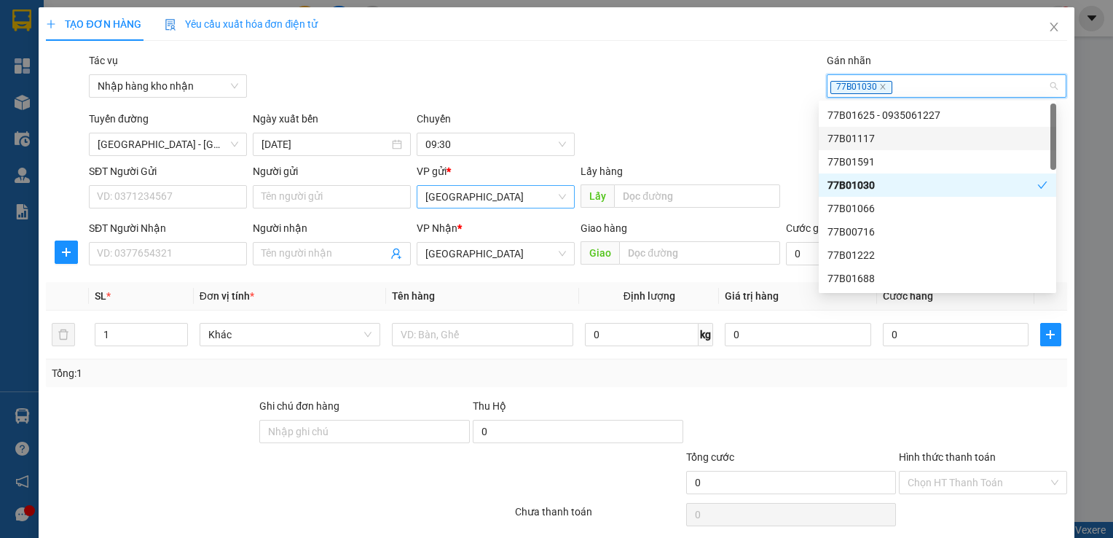
click at [539, 191] on span "[GEOGRAPHIC_DATA]" at bounding box center [496, 197] width 141 height 22
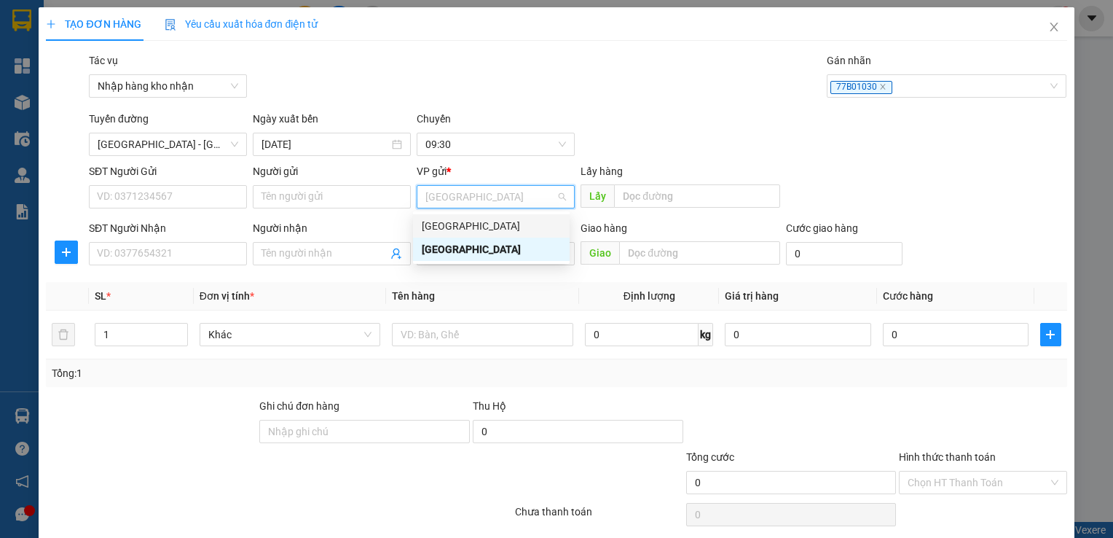
click at [496, 230] on div "[GEOGRAPHIC_DATA]" at bounding box center [491, 226] width 139 height 16
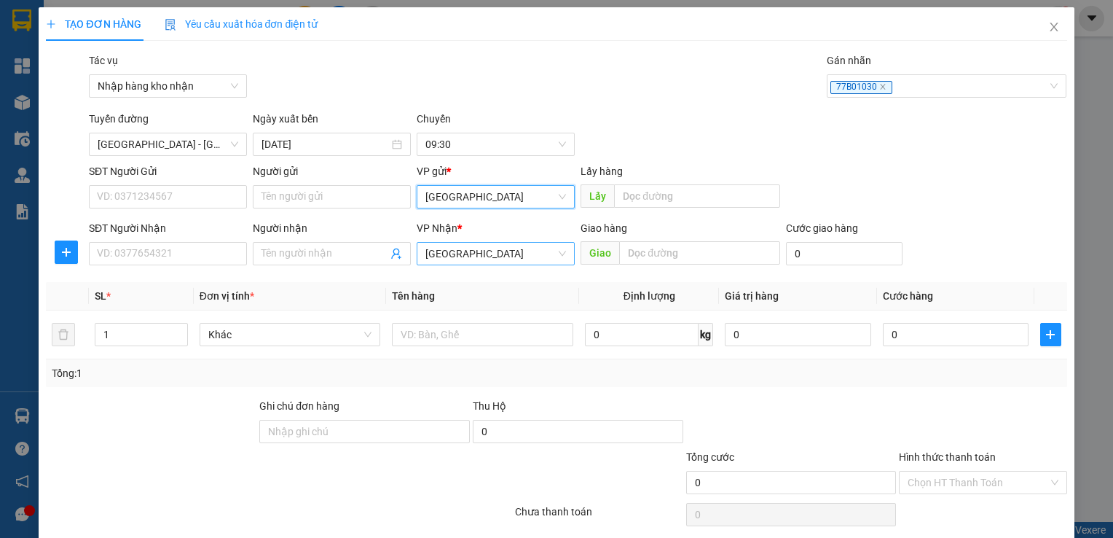
click at [493, 254] on span "[GEOGRAPHIC_DATA]" at bounding box center [496, 254] width 141 height 22
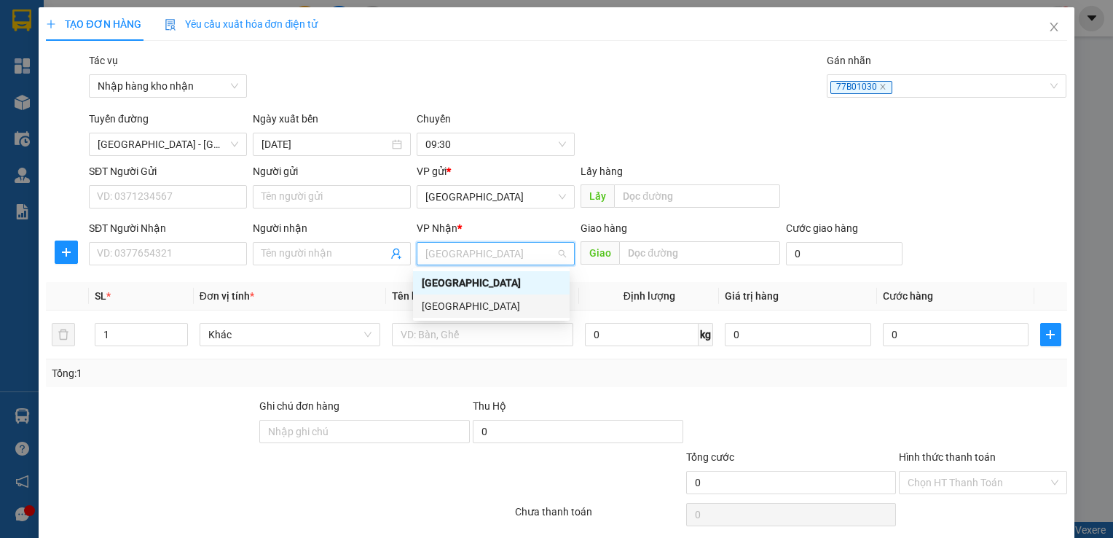
click at [478, 312] on div "[GEOGRAPHIC_DATA]" at bounding box center [491, 306] width 139 height 16
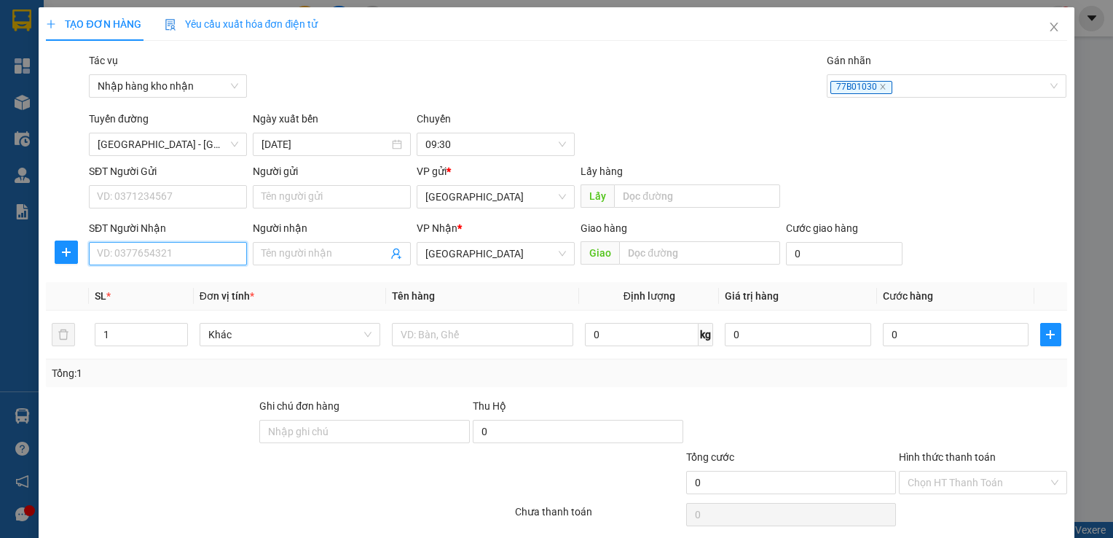
click at [147, 252] on input "SĐT Người Nhận" at bounding box center [168, 253] width 158 height 23
type input "0934756198"
type input "quán thanh tâm"
type input "quy nhơn"
type input "2"
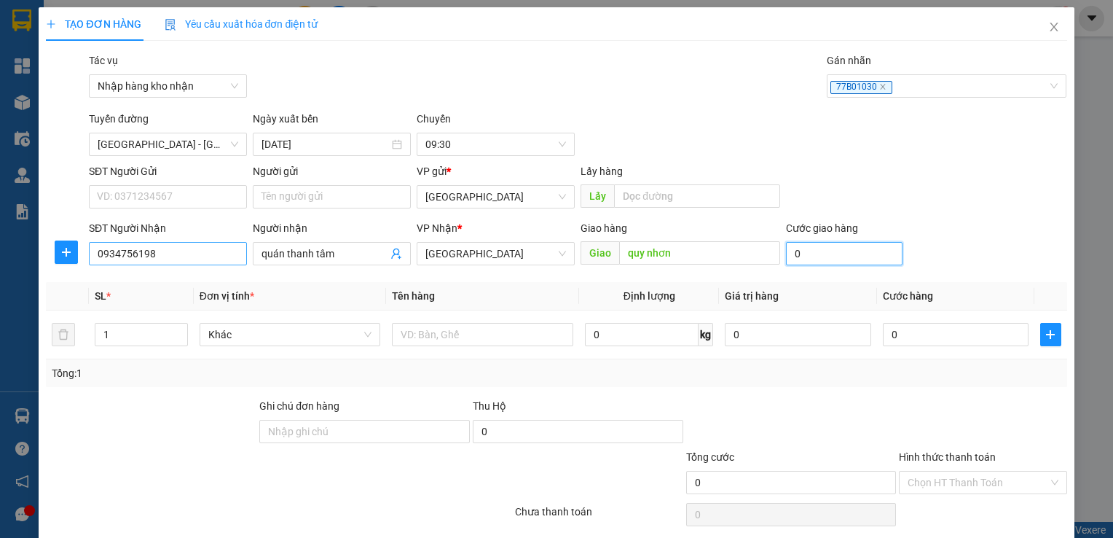
type input "2"
type input "20"
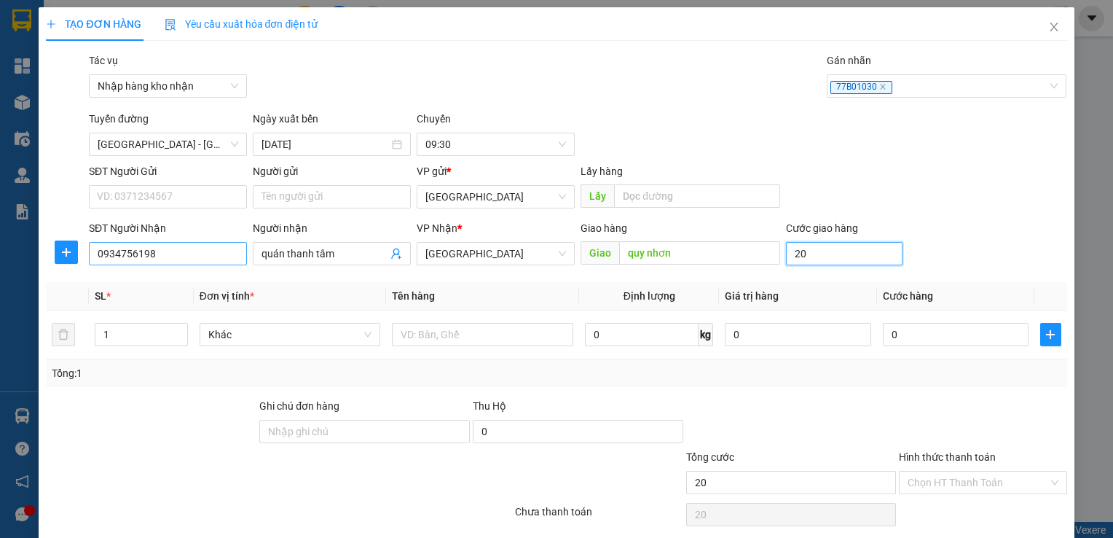
type input "200"
type input "2.000"
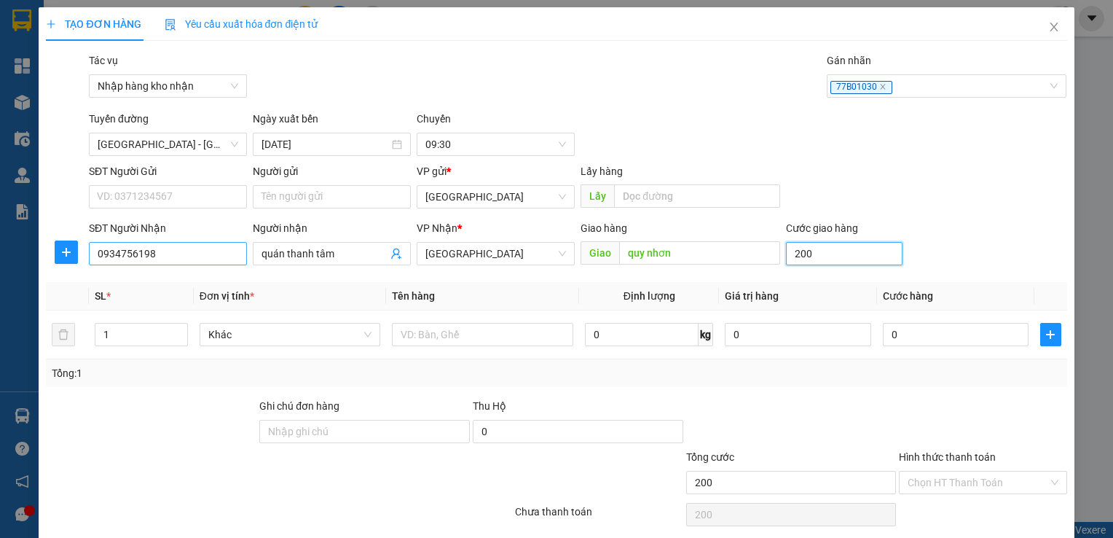
type input "2.000"
type input "20.000"
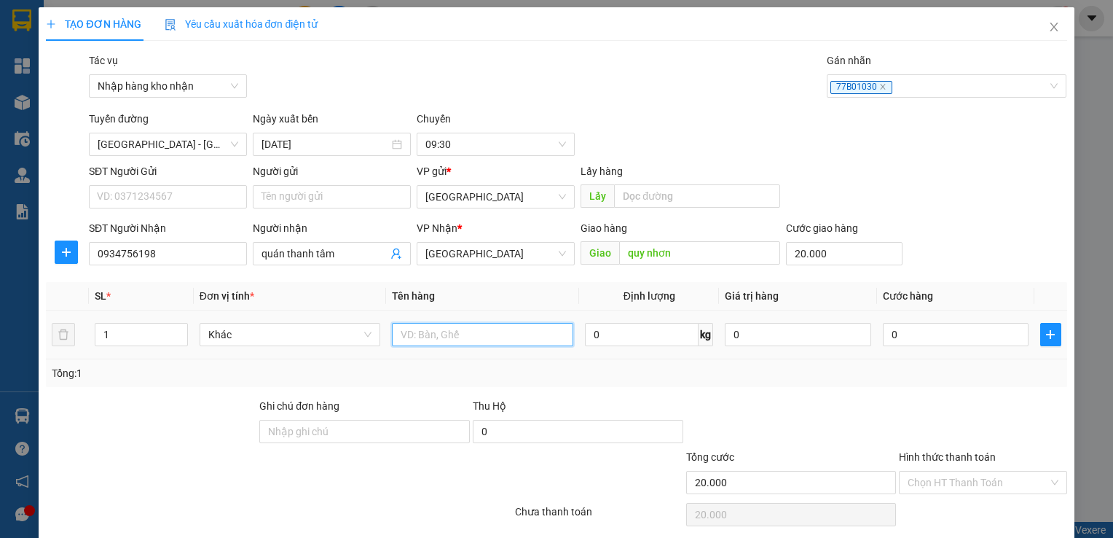
click at [412, 337] on input "text" at bounding box center [482, 334] width 181 height 23
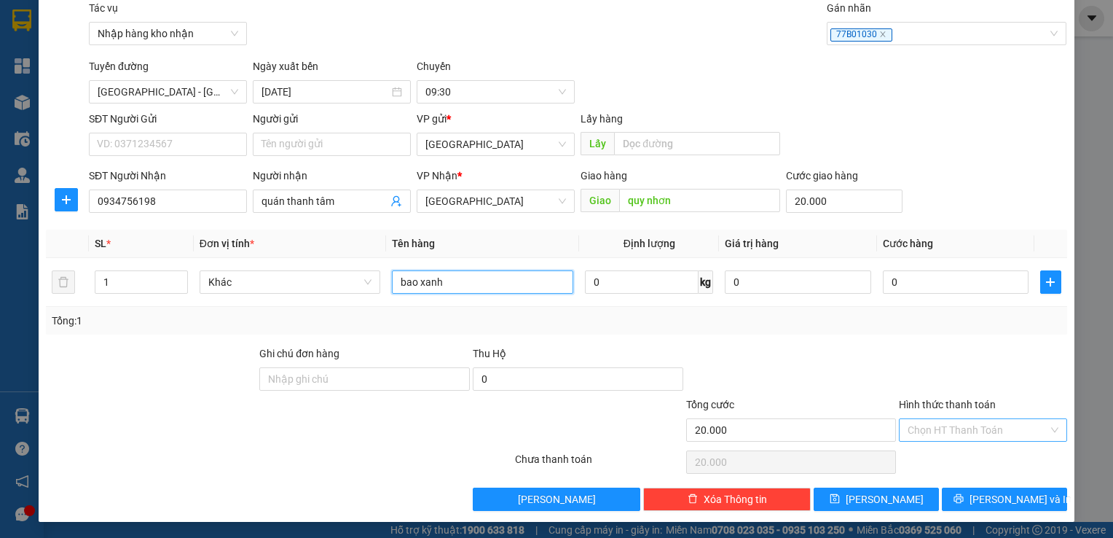
type input "bao xanh"
click at [954, 432] on input "Hình thức thanh toán" at bounding box center [978, 430] width 140 height 22
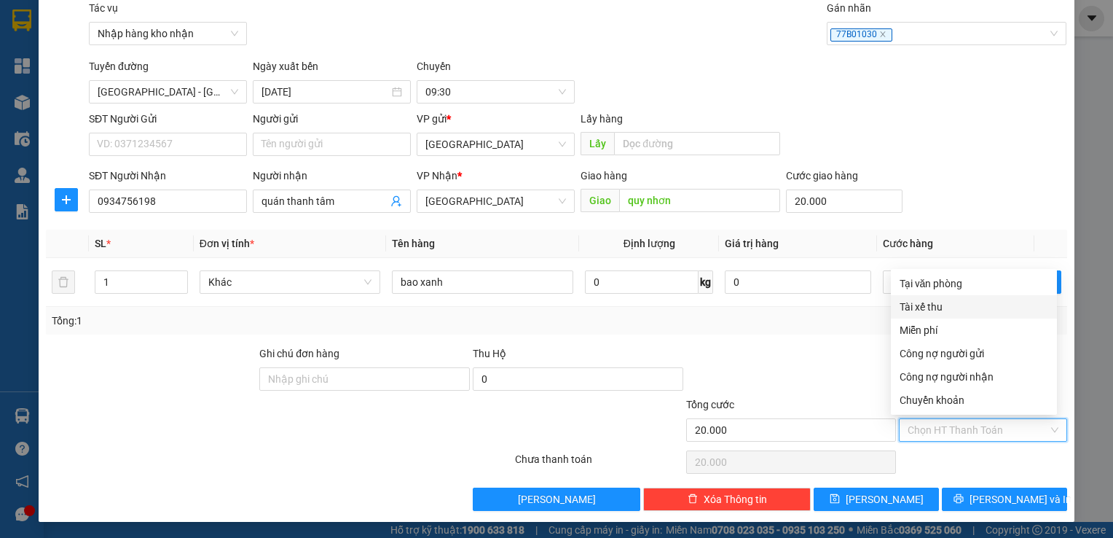
click at [950, 308] on div "Tài xế thu" at bounding box center [974, 307] width 149 height 16
type input "0"
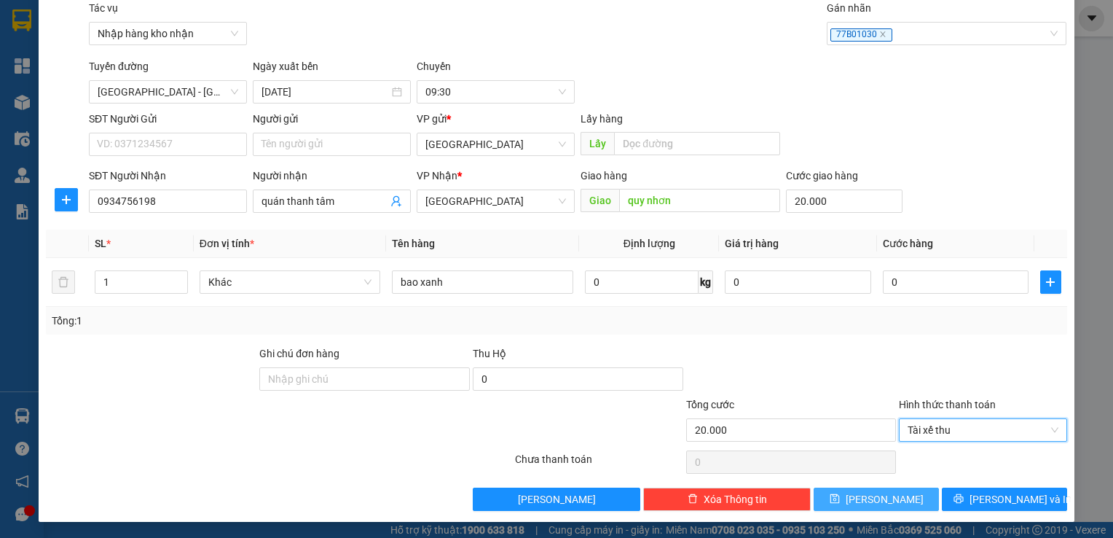
click at [895, 494] on button "[PERSON_NAME]" at bounding box center [876, 498] width 125 height 23
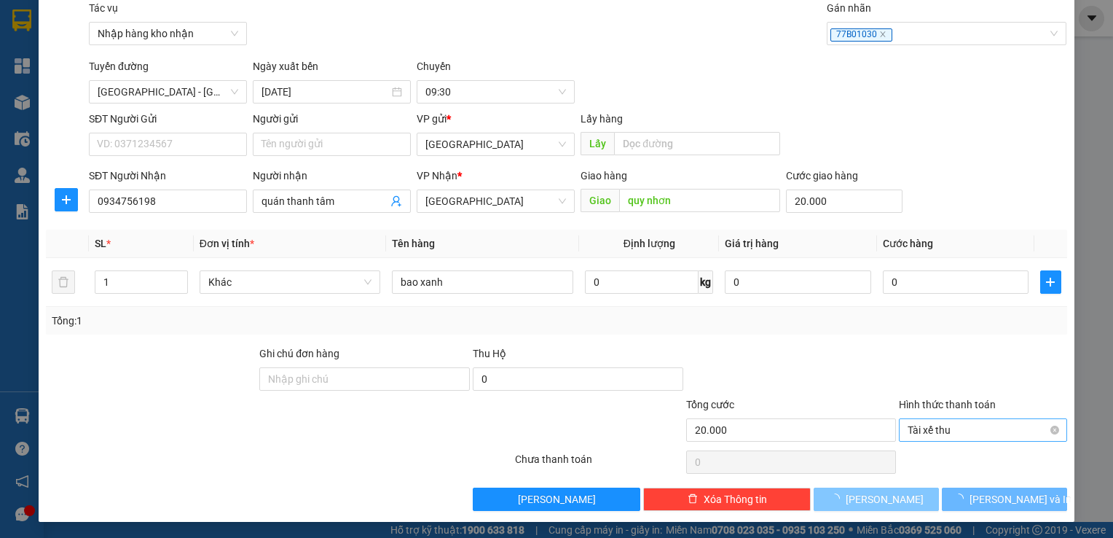
type input "0"
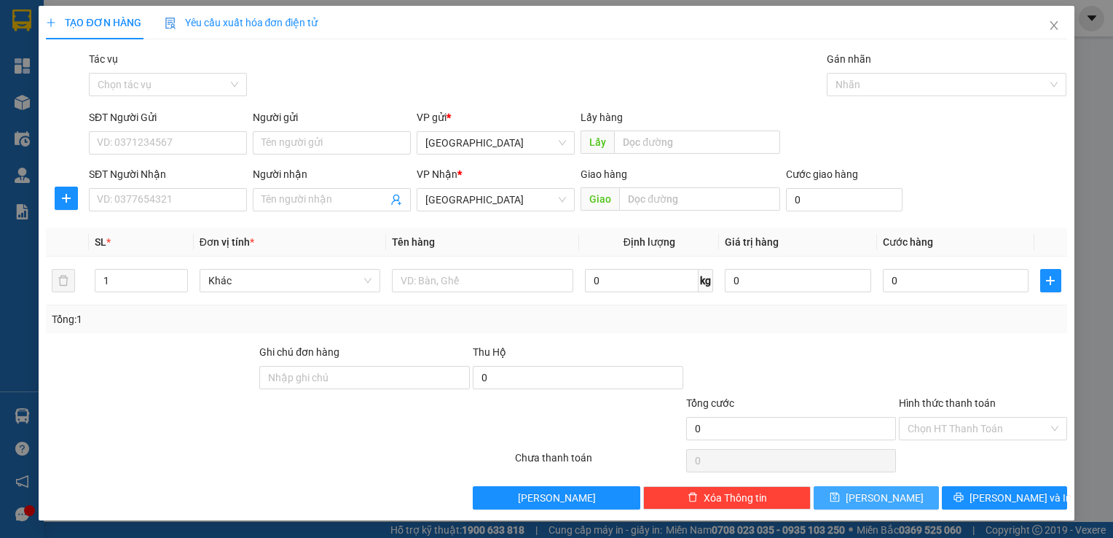
scroll to position [0, 0]
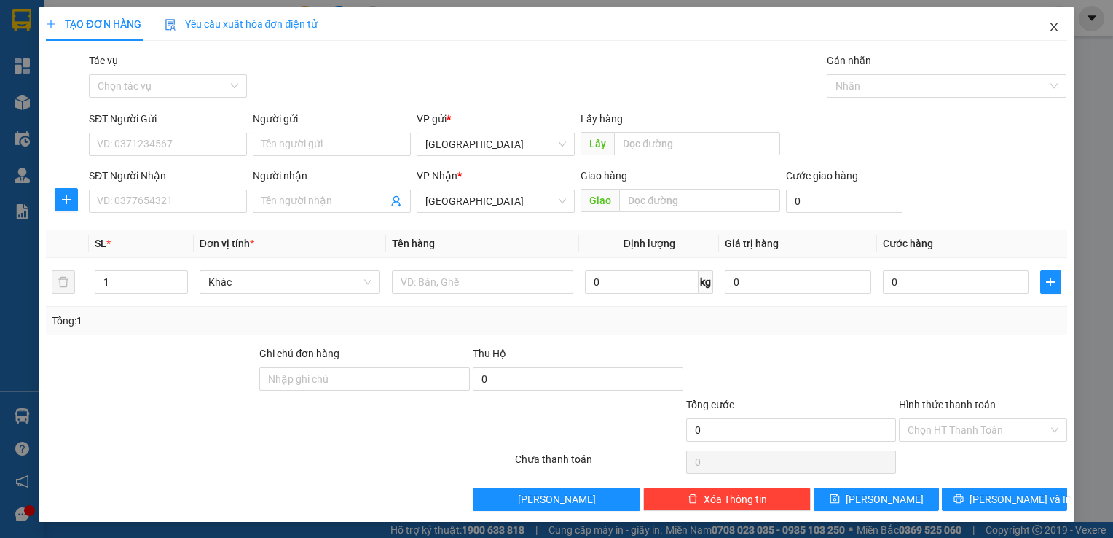
click at [1050, 31] on icon "close" at bounding box center [1054, 27] width 12 height 12
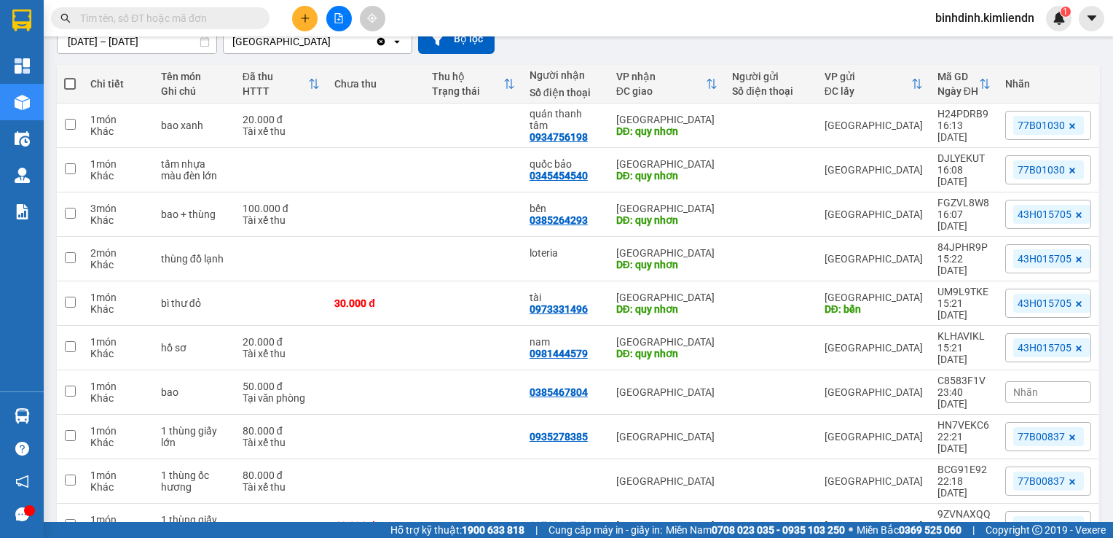
scroll to position [144, 0]
